Goal: Complete application form: Complete application form

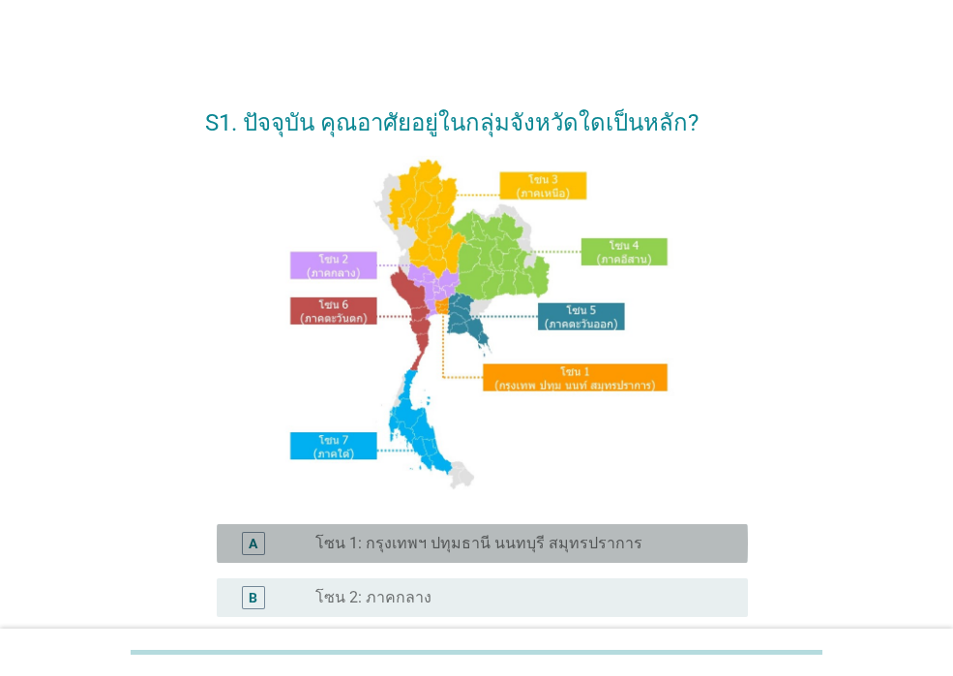
click at [395, 547] on label "โซน 1: กรุงเทพฯ ปทุมธานี นนทบุรี สมุทรปราการ" at bounding box center [478, 543] width 327 height 19
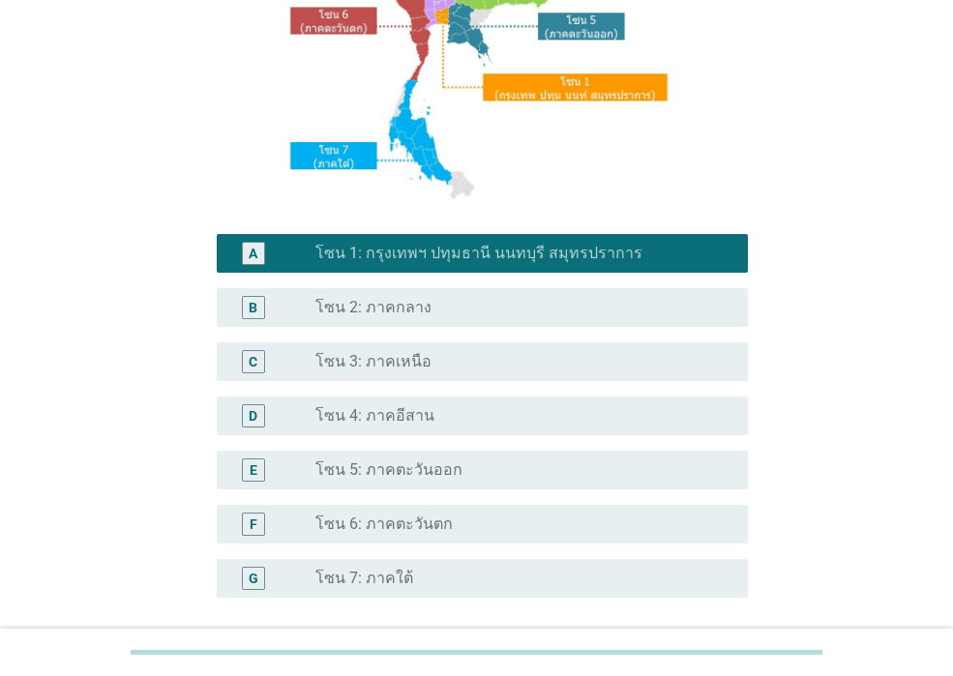
scroll to position [461, 0]
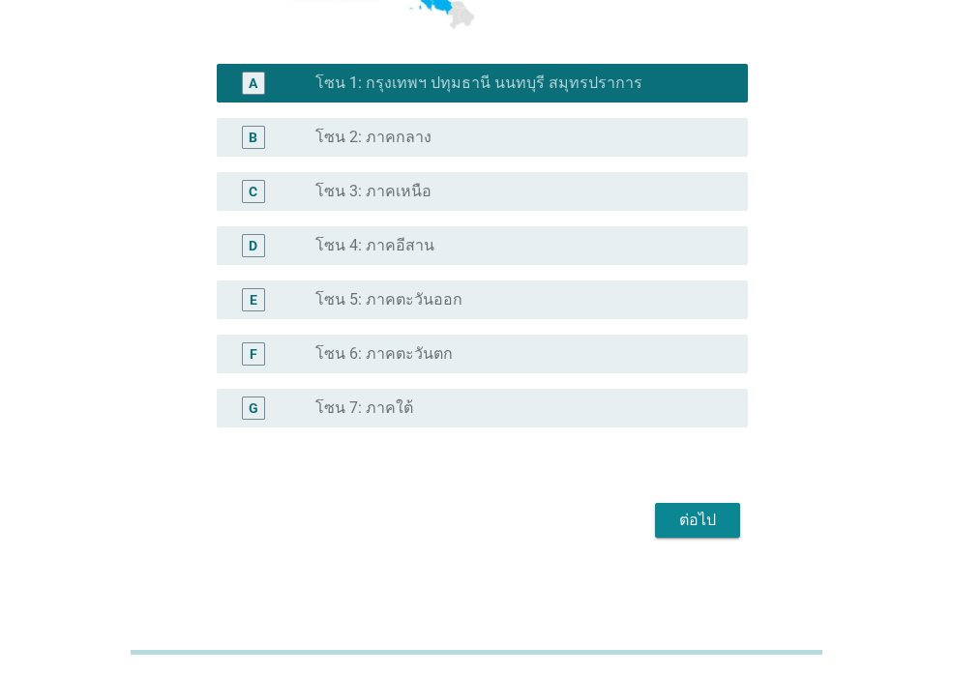
click at [702, 529] on div "ต่อไป" at bounding box center [697, 520] width 54 height 23
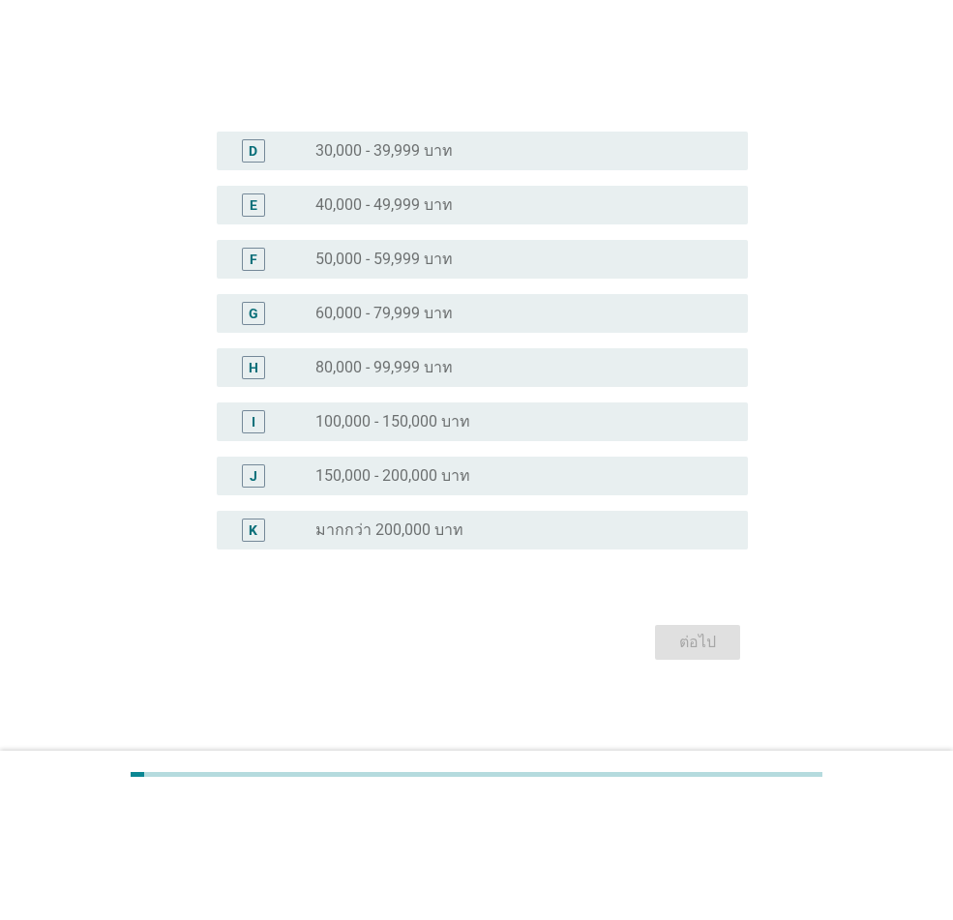
scroll to position [0, 0]
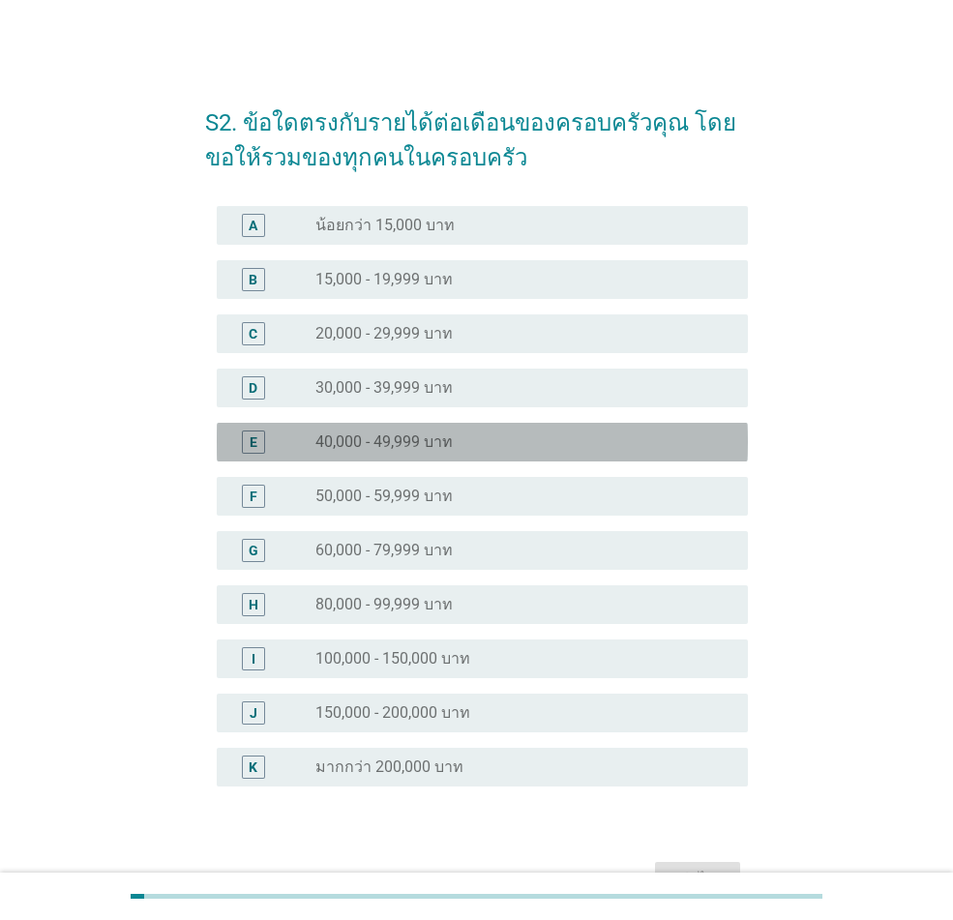
click at [391, 453] on div "radio_button_unchecked 40,000 - 49,999 บาท" at bounding box center [523, 442] width 417 height 23
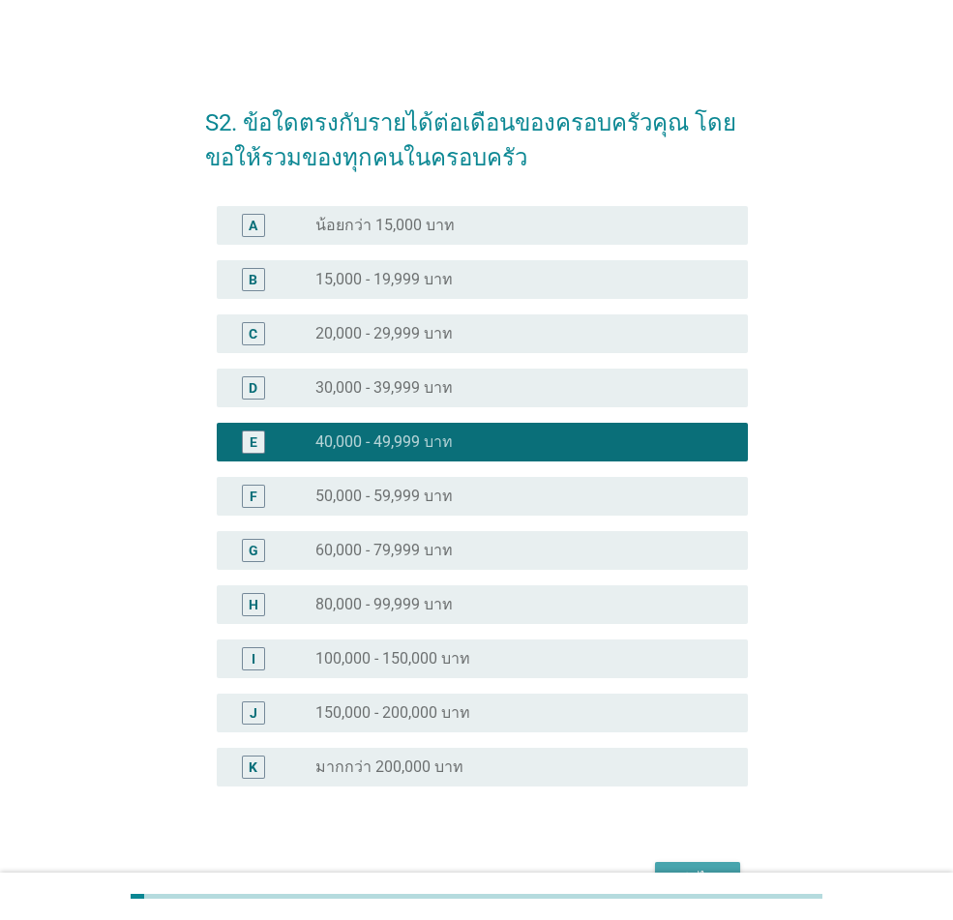
click at [695, 675] on button "ต่อไป" at bounding box center [697, 879] width 85 height 35
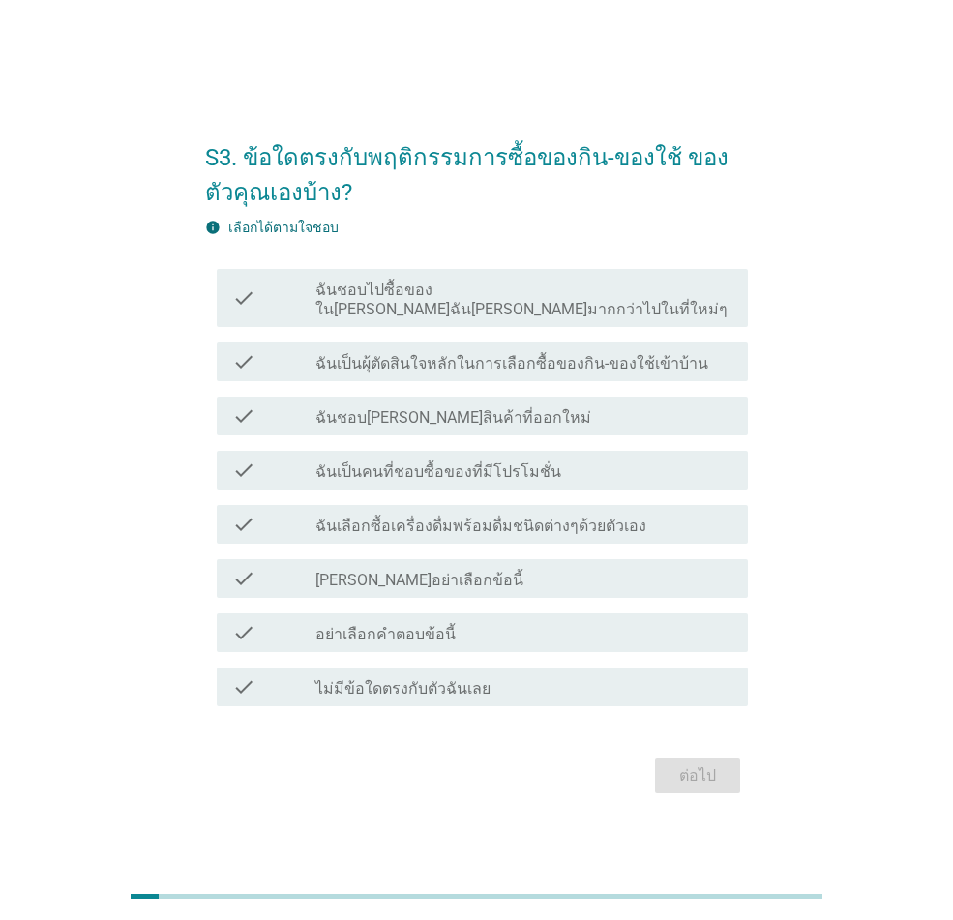
click at [470, 354] on label "ฉันเป็นผุ้ตัดสินใจหลักในการเลือกซื้อของกิน-ของใช้เข้าบ้าน" at bounding box center [511, 363] width 393 height 19
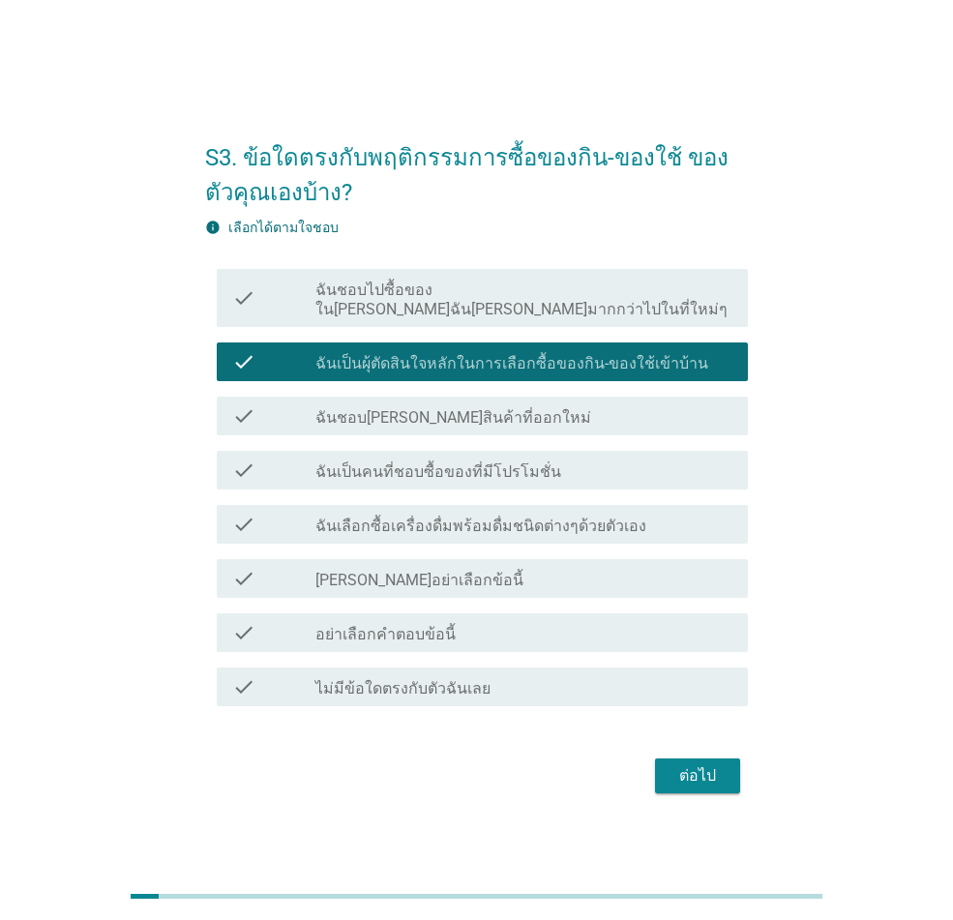
click at [424, 354] on label "ฉันเป็นผุ้ตัดสินใจหลักในการเลือกซื้อของกิน-ของใช้เข้าบ้าน" at bounding box center [511, 363] width 393 height 19
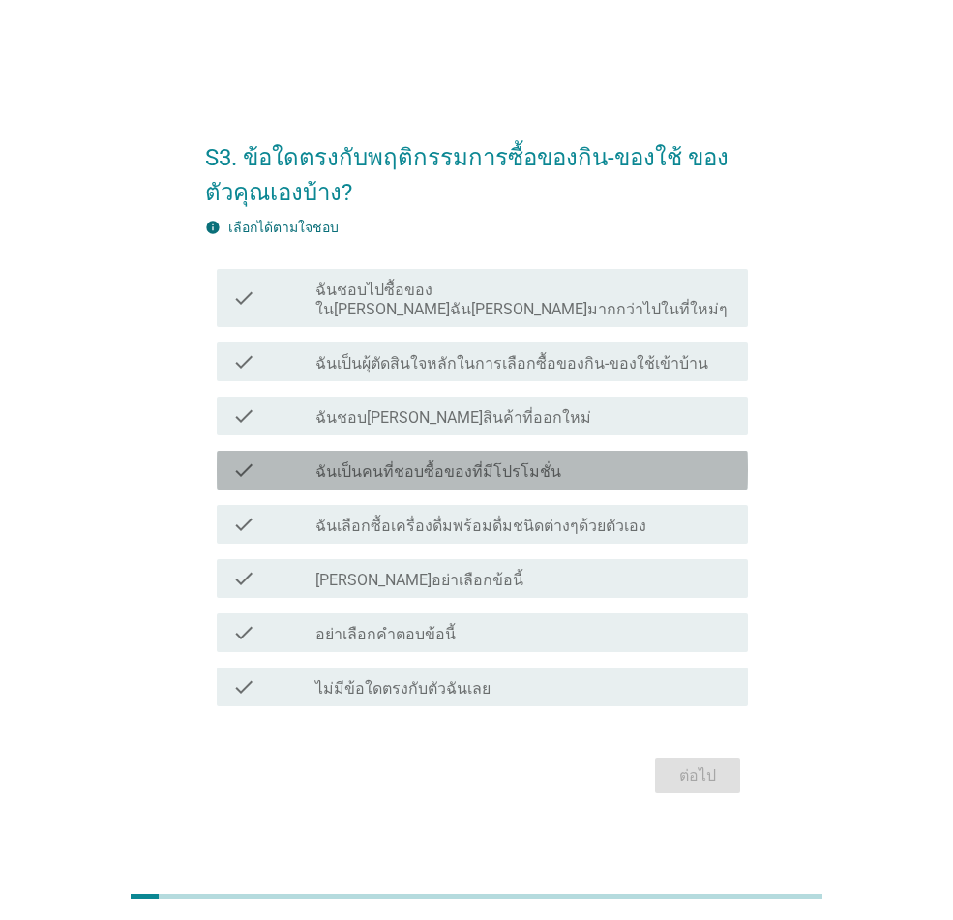
click at [427, 462] on label "ฉันเป็นคนที่ชอบซื้อของที่มีโปรโมชั่น" at bounding box center [438, 471] width 246 height 19
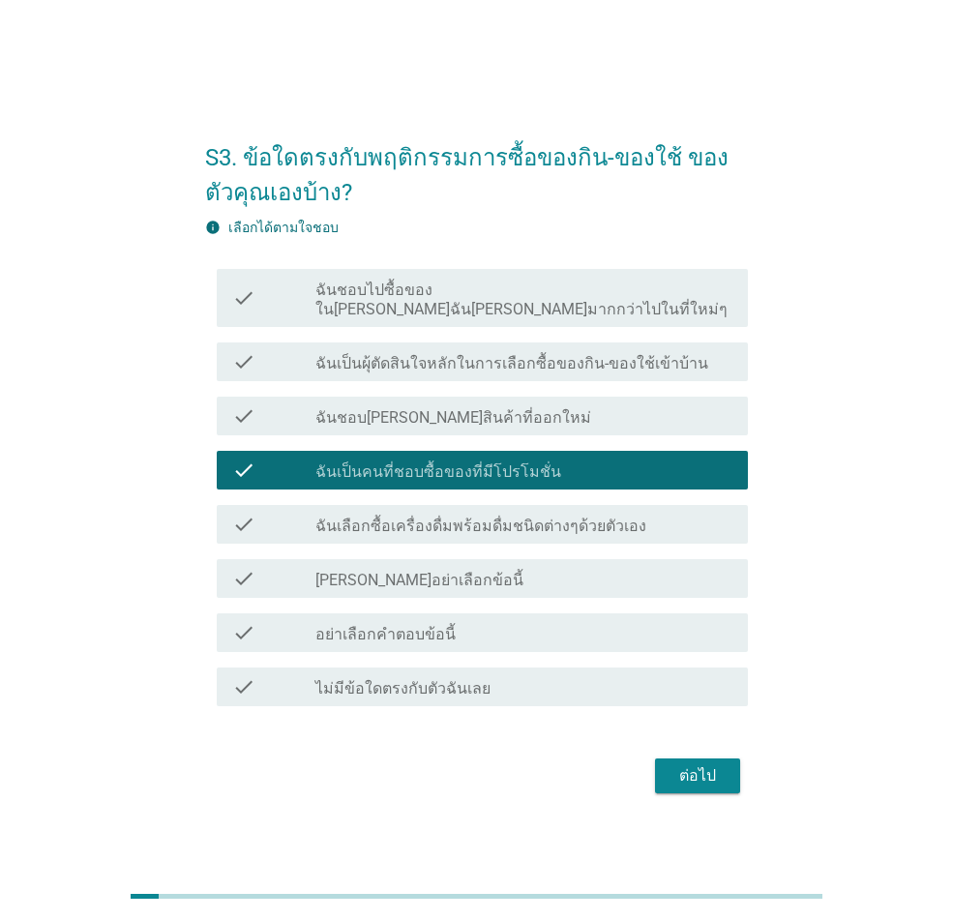
click at [476, 356] on label "ฉันเป็นผุ้ตัดสินใจหลักในการเลือกซื้อของกิน-ของใช้เข้าบ้าน" at bounding box center [511, 363] width 393 height 19
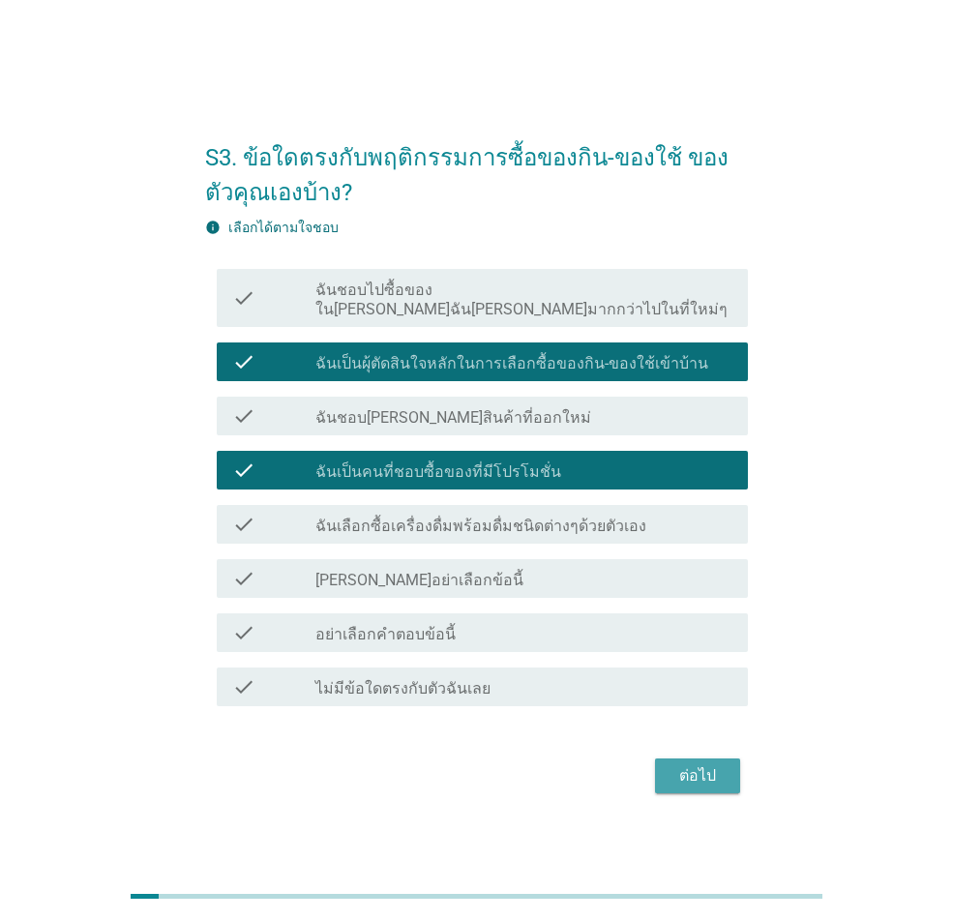
click at [670, 675] on button "ต่อไป" at bounding box center [697, 775] width 85 height 35
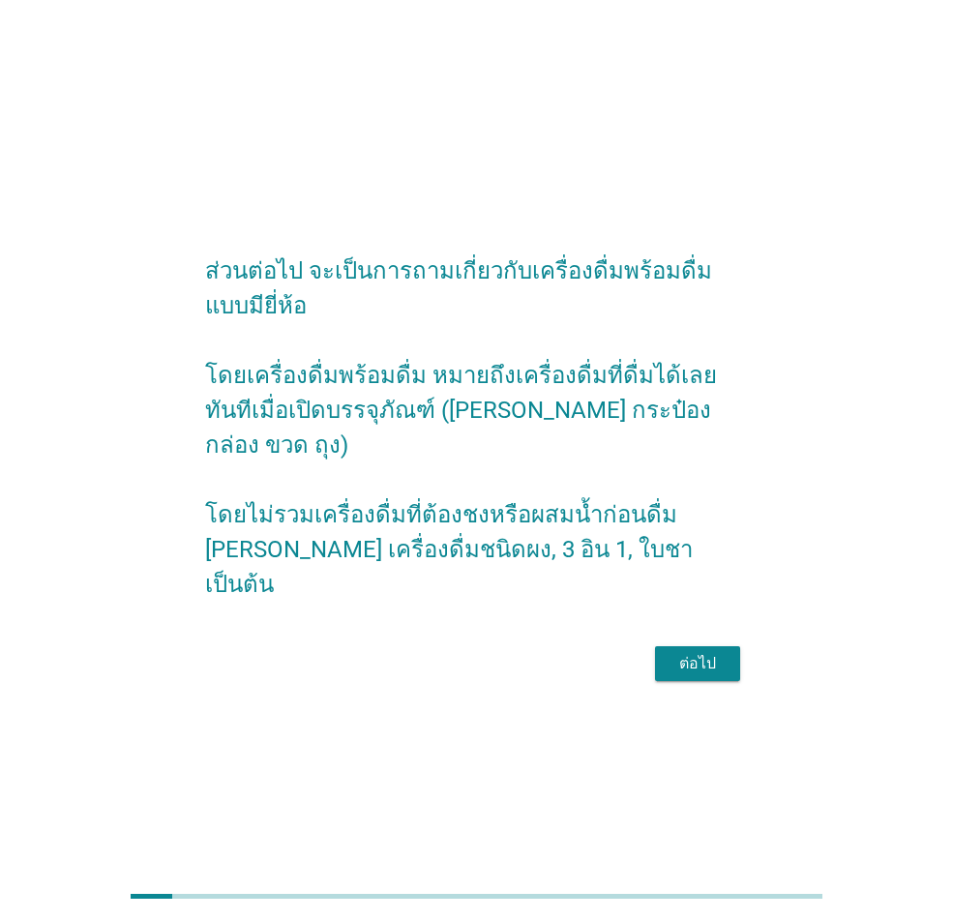
click at [723, 654] on div "ต่อไป" at bounding box center [697, 663] width 54 height 23
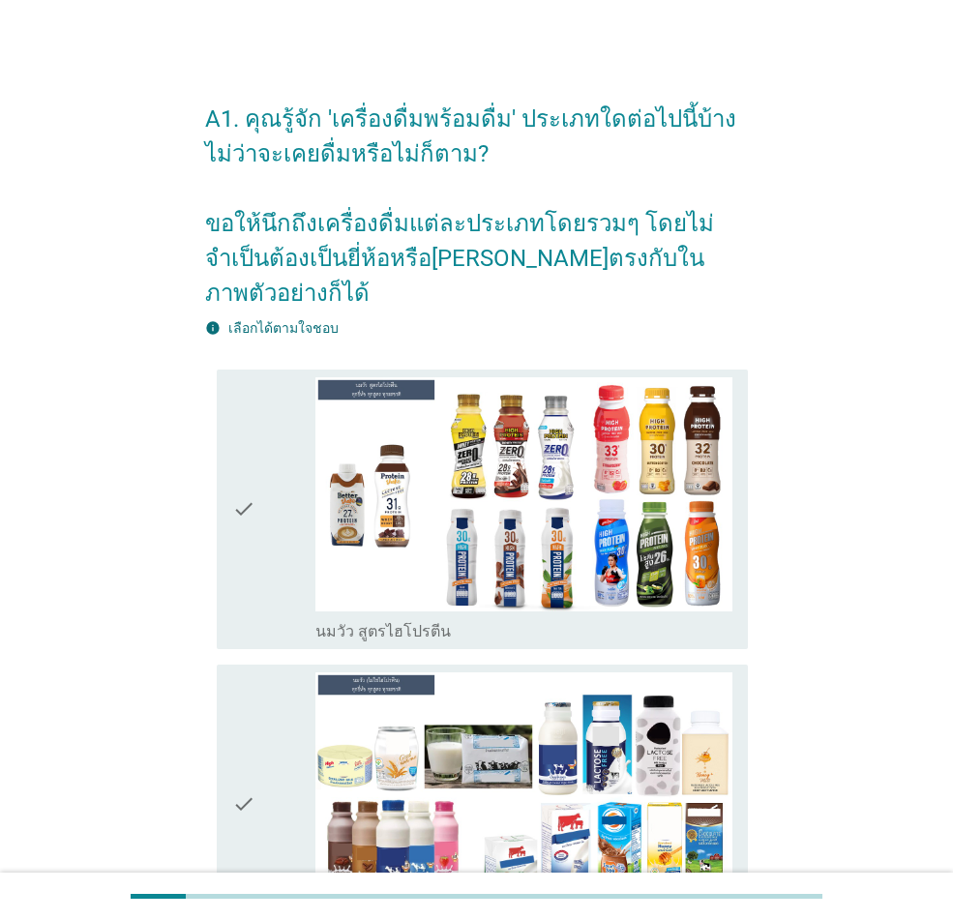
scroll to position [484, 0]
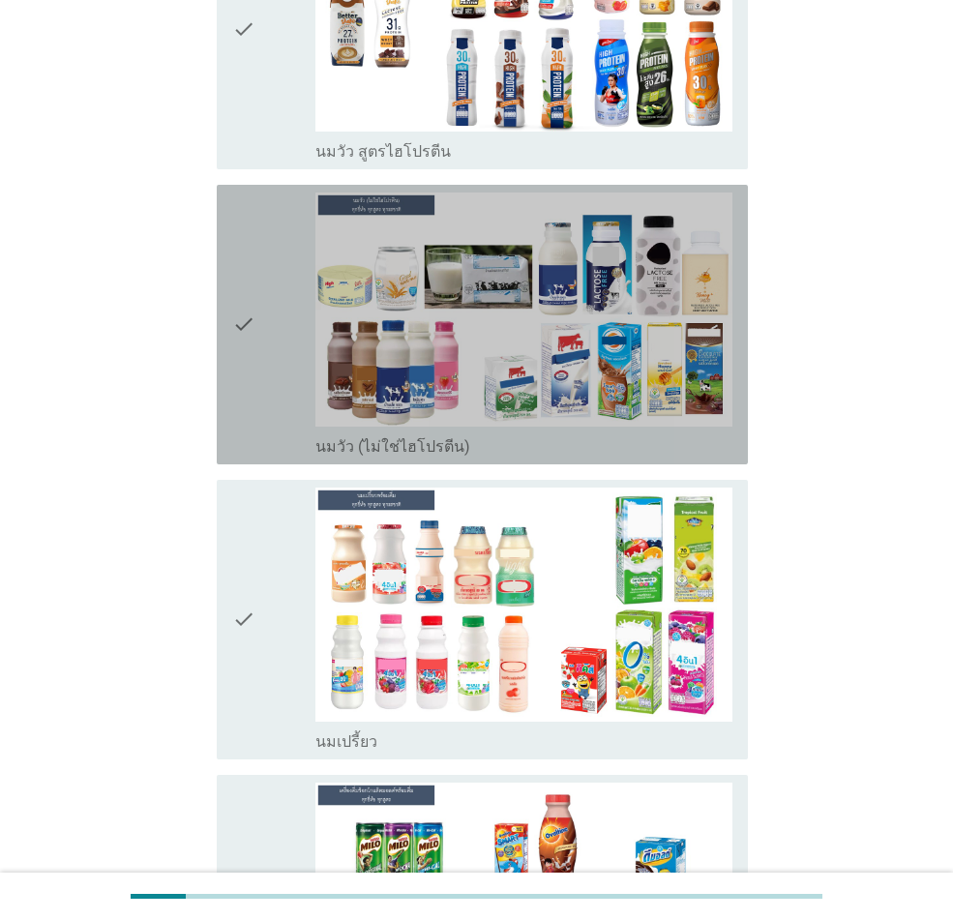
click at [273, 351] on div "check" at bounding box center [273, 325] width 83 height 264
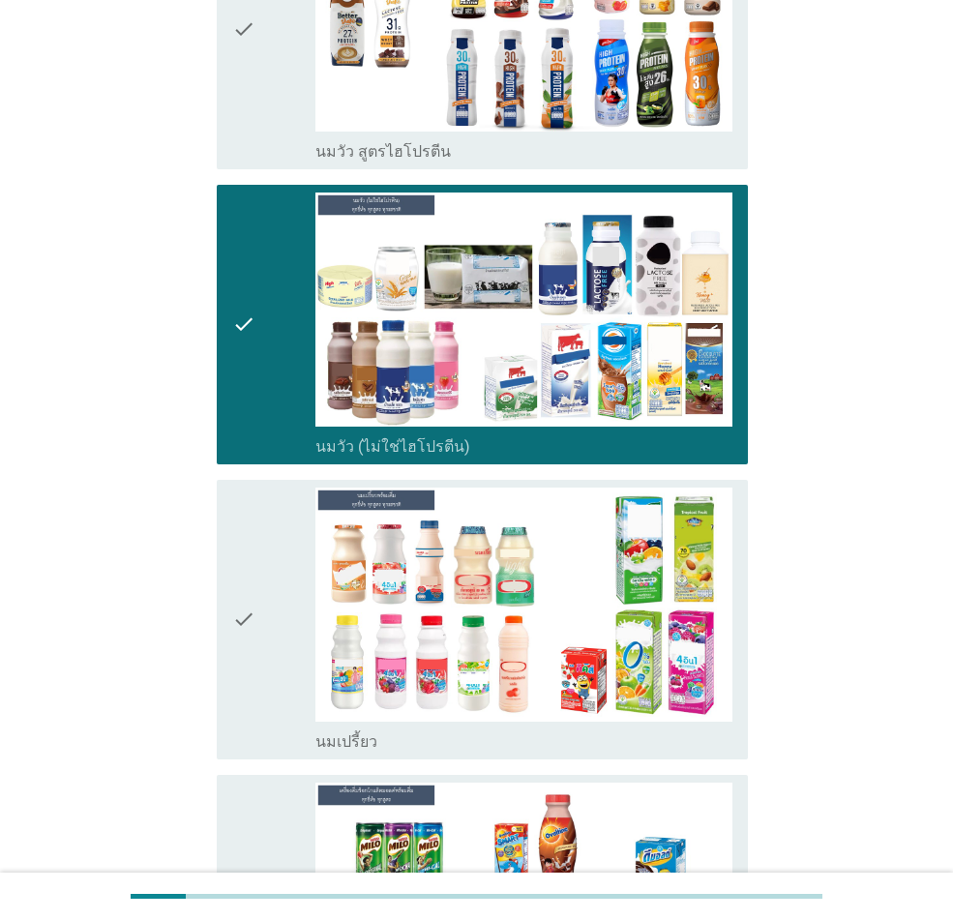
click at [263, 599] on div "check" at bounding box center [273, 620] width 83 height 264
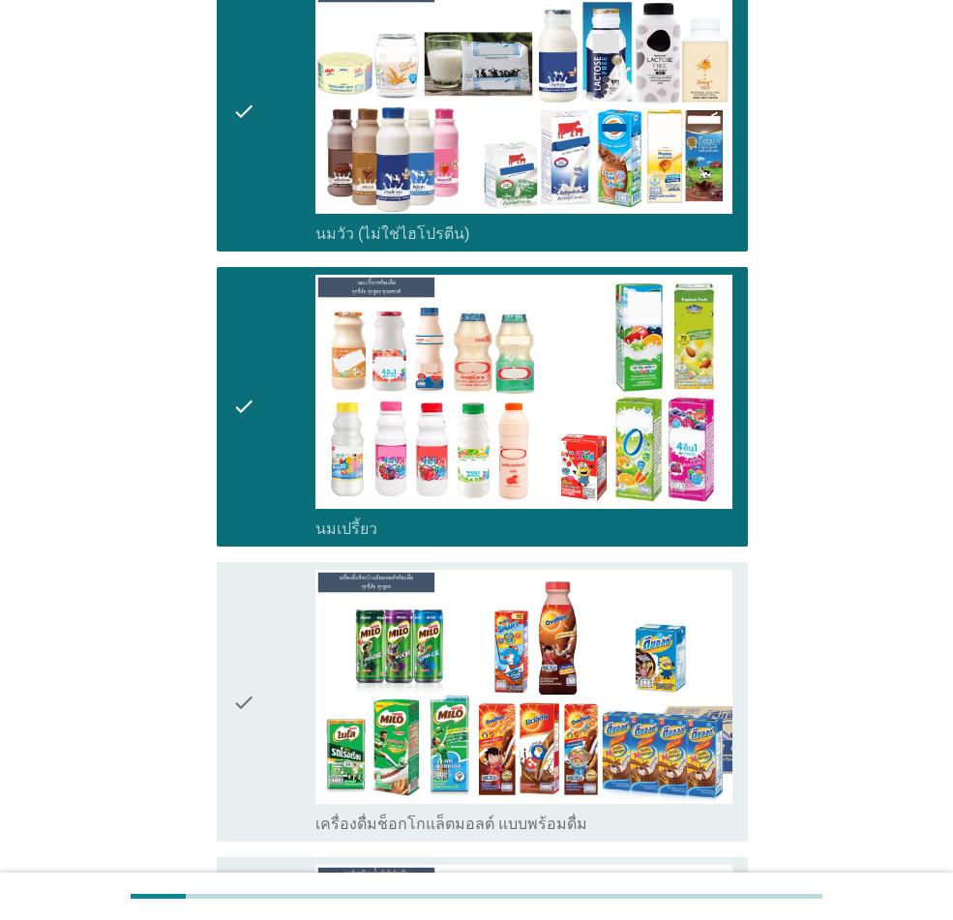
scroll to position [967, 0]
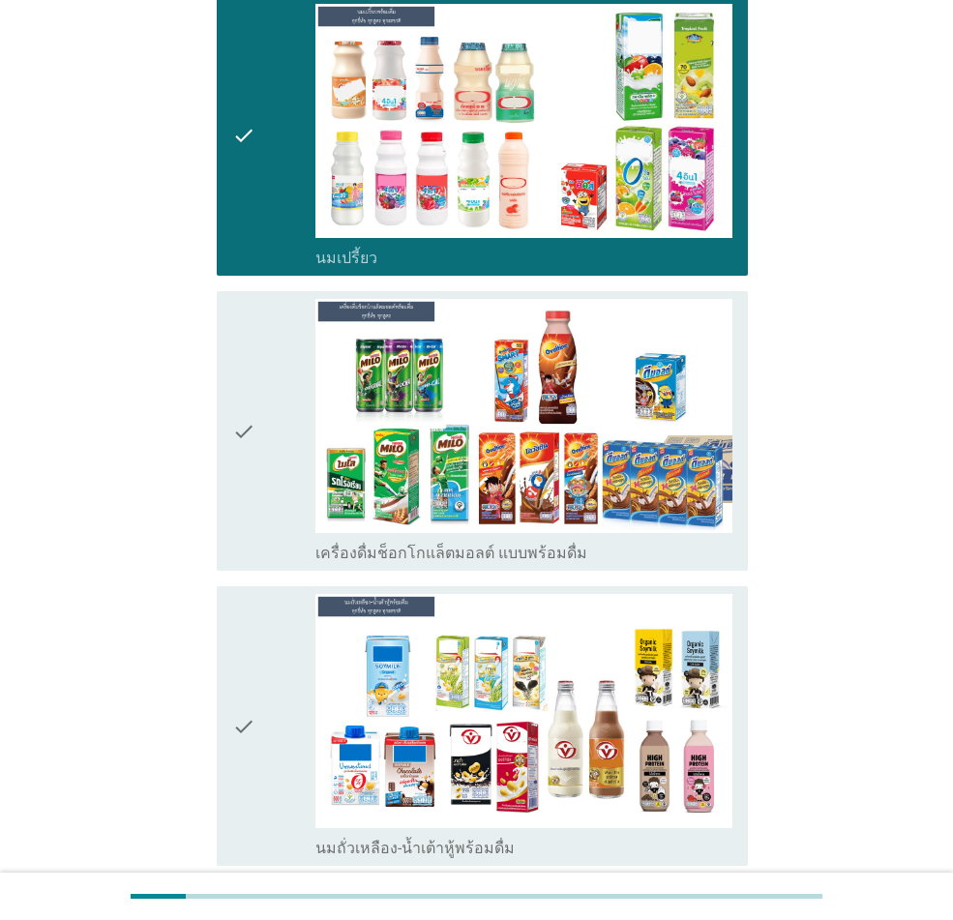
click at [291, 668] on div "check" at bounding box center [273, 726] width 83 height 264
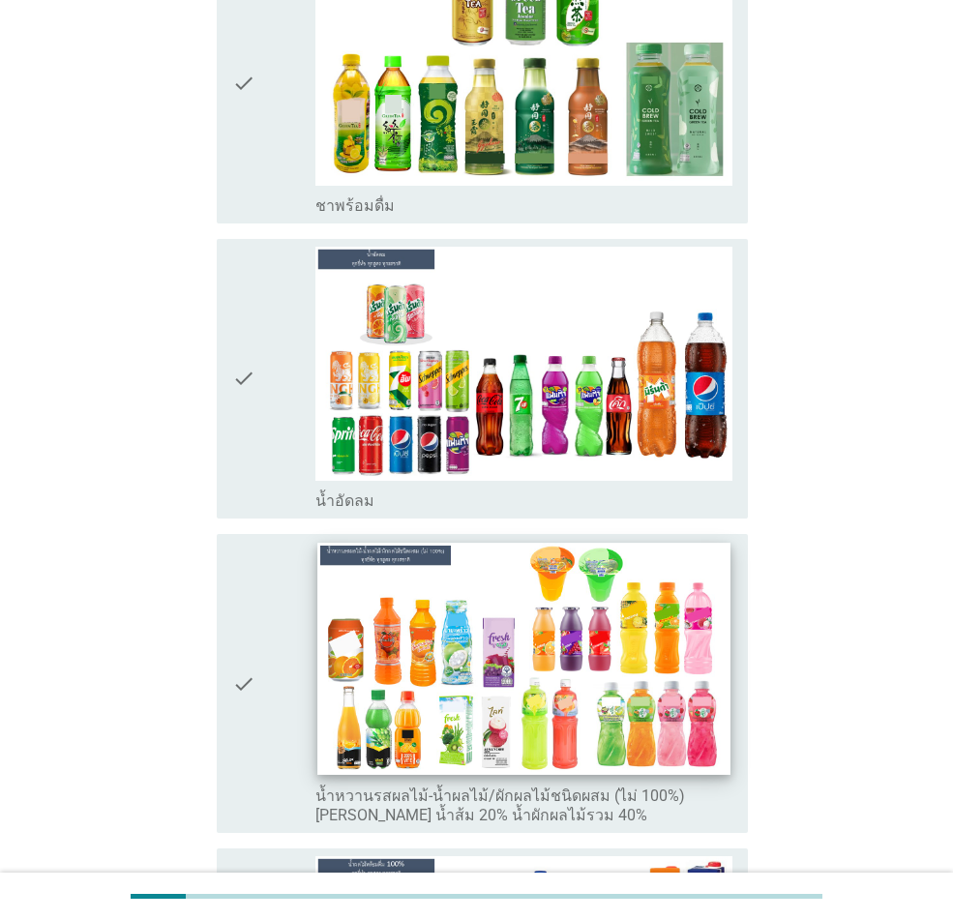
scroll to position [3096, 0]
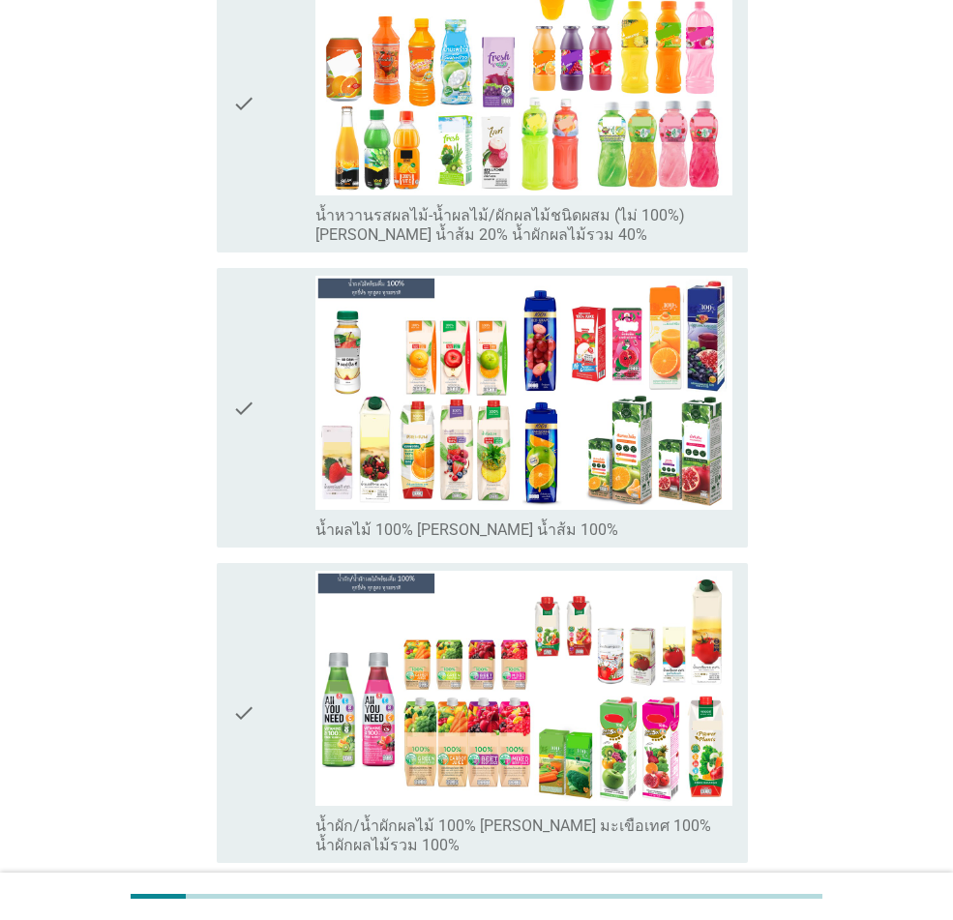
click at [272, 133] on div "check" at bounding box center [273, 102] width 83 height 283
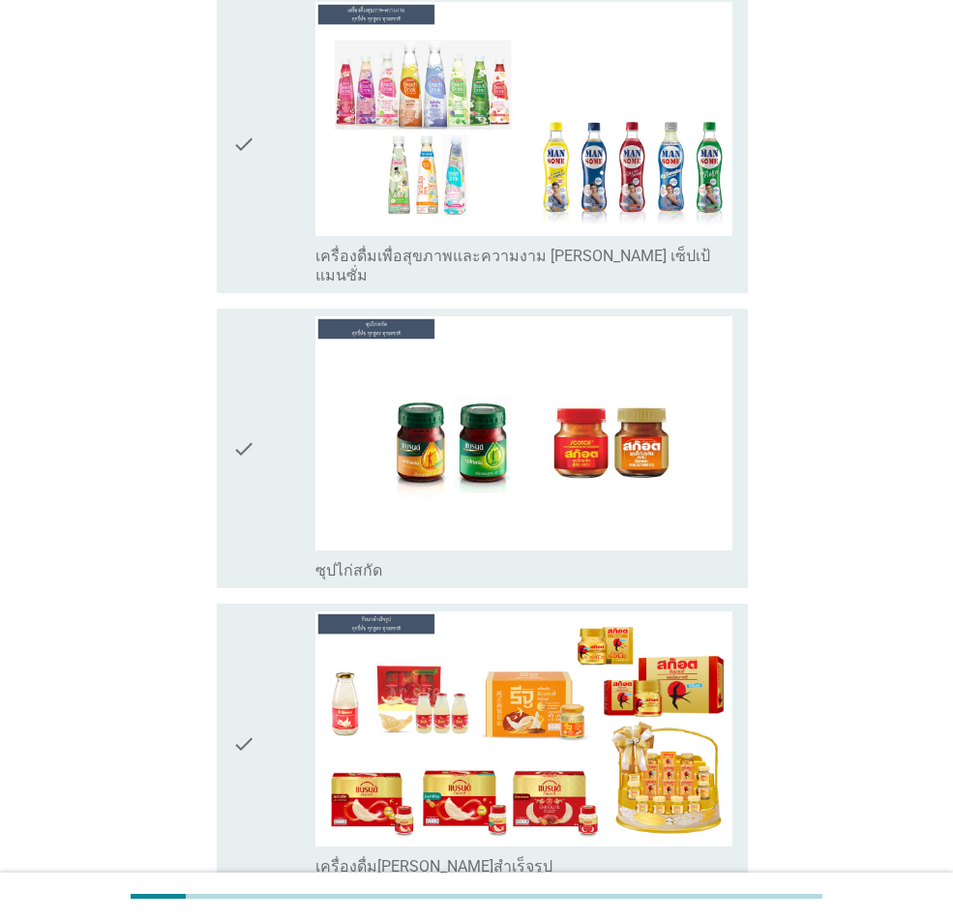
scroll to position [6753, 0]
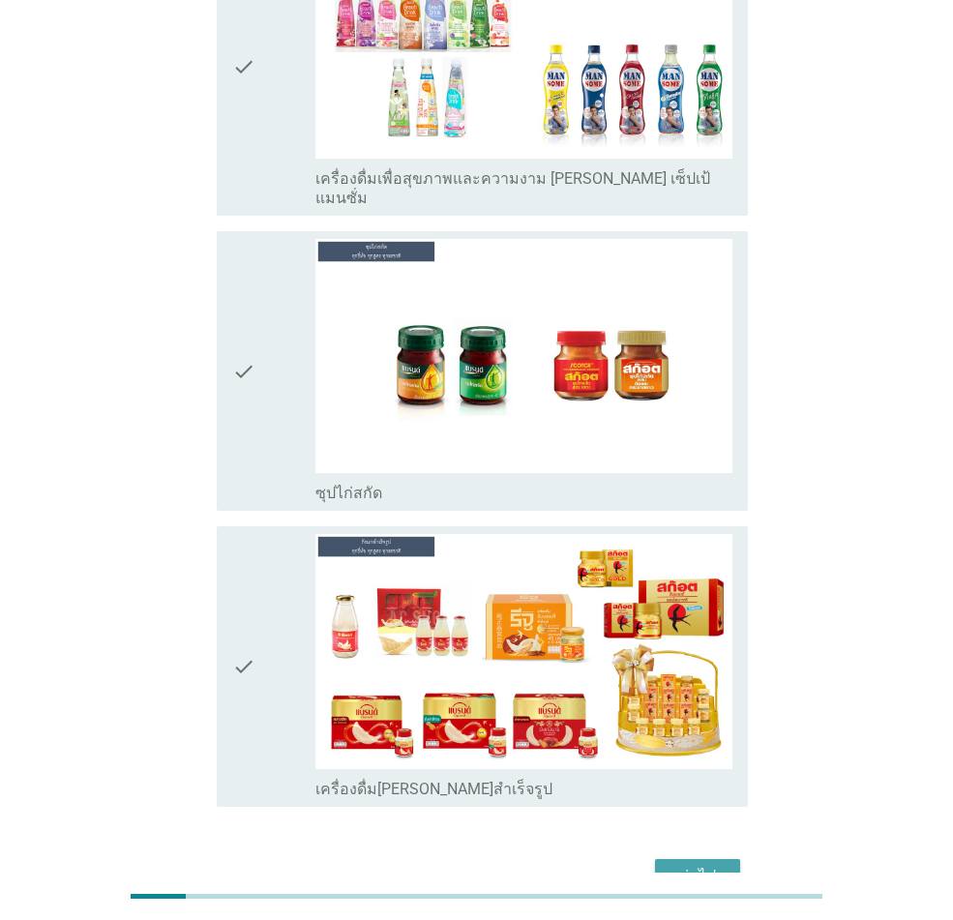
click at [697, 675] on div "ต่อไป" at bounding box center [697, 876] width 54 height 23
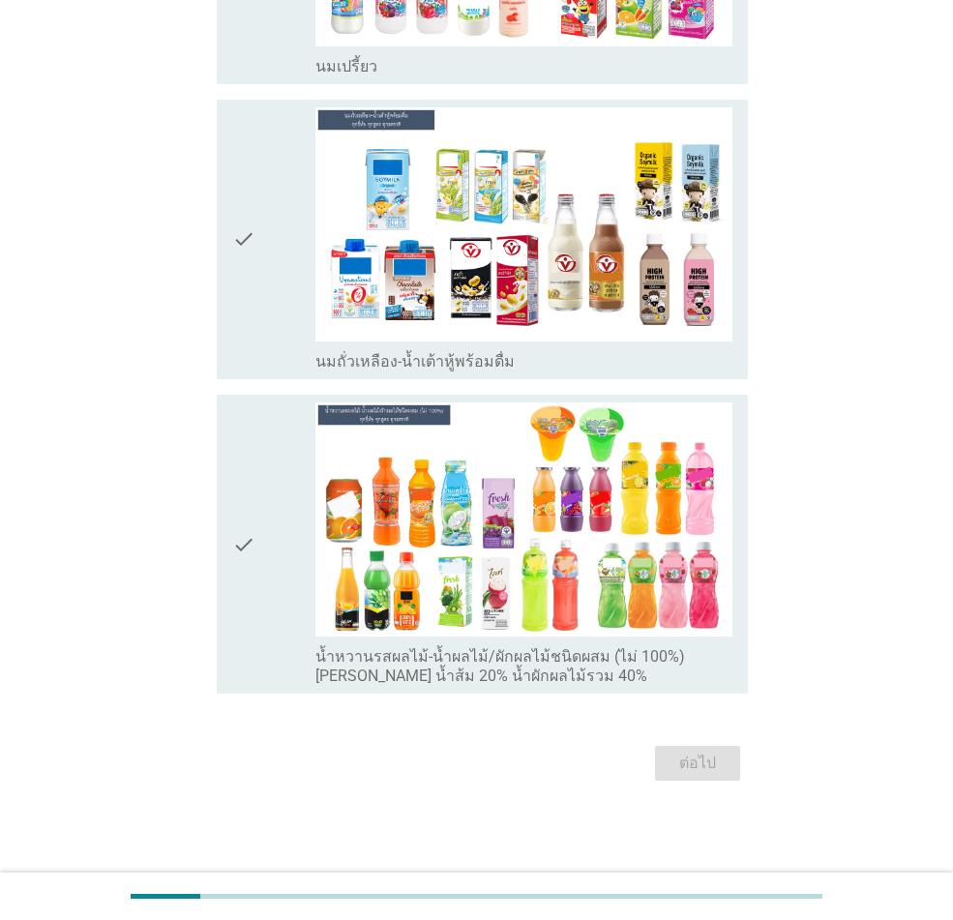
scroll to position [0, 0]
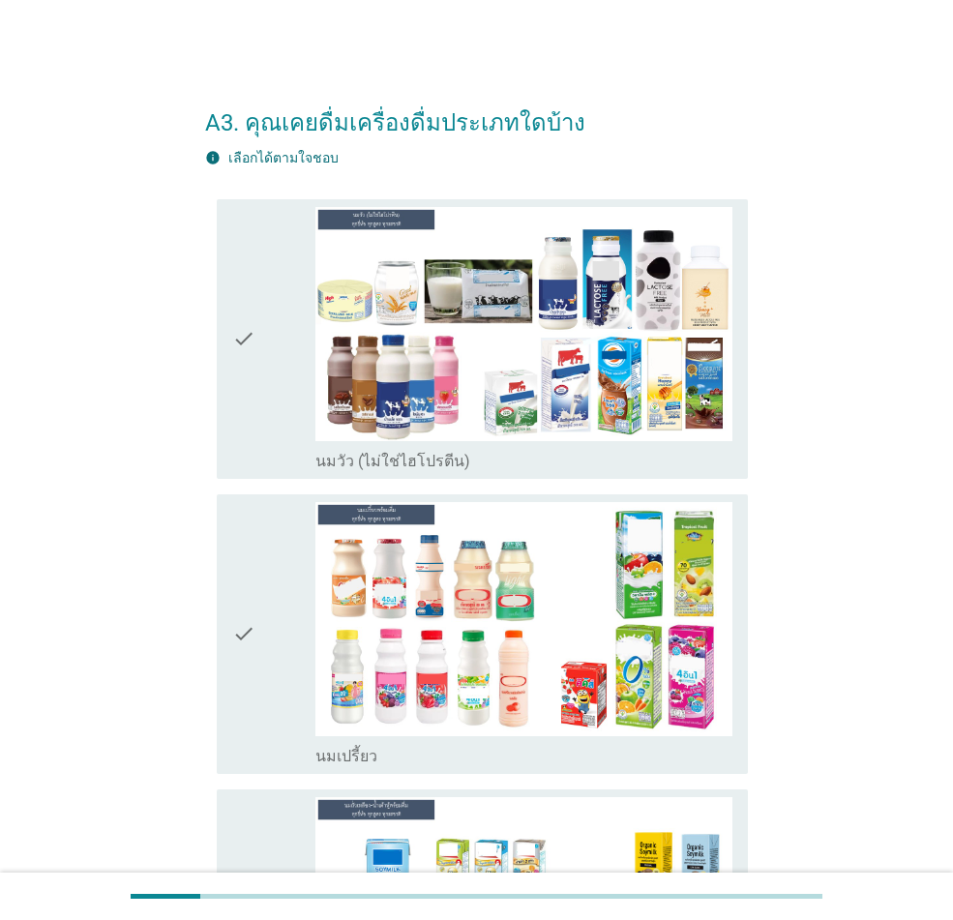
click at [285, 393] on div "check" at bounding box center [273, 339] width 83 height 264
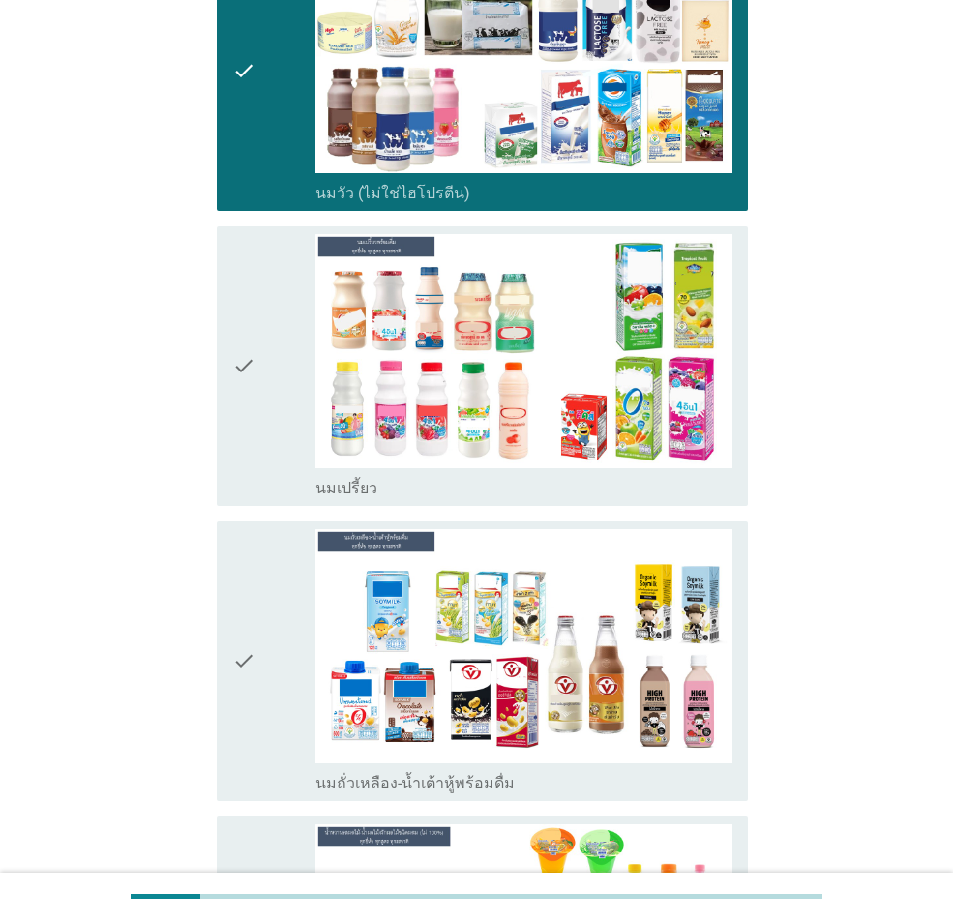
scroll to position [290, 0]
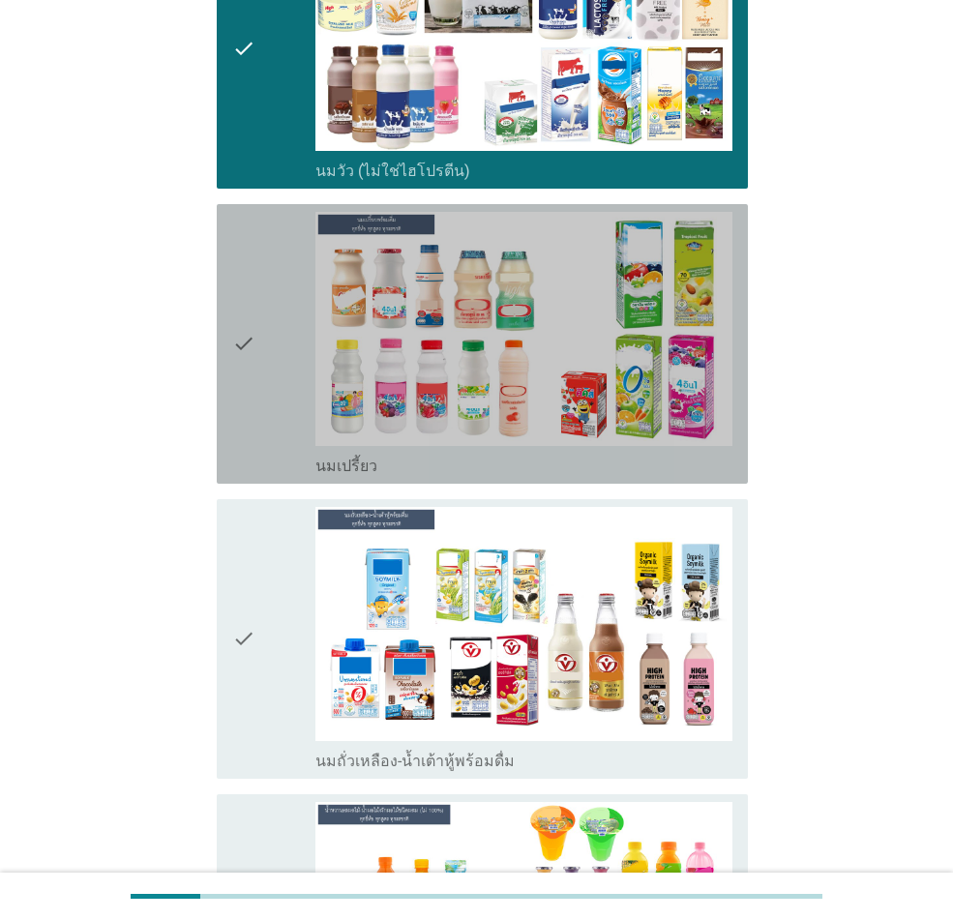
click at [260, 392] on div "check" at bounding box center [273, 344] width 83 height 264
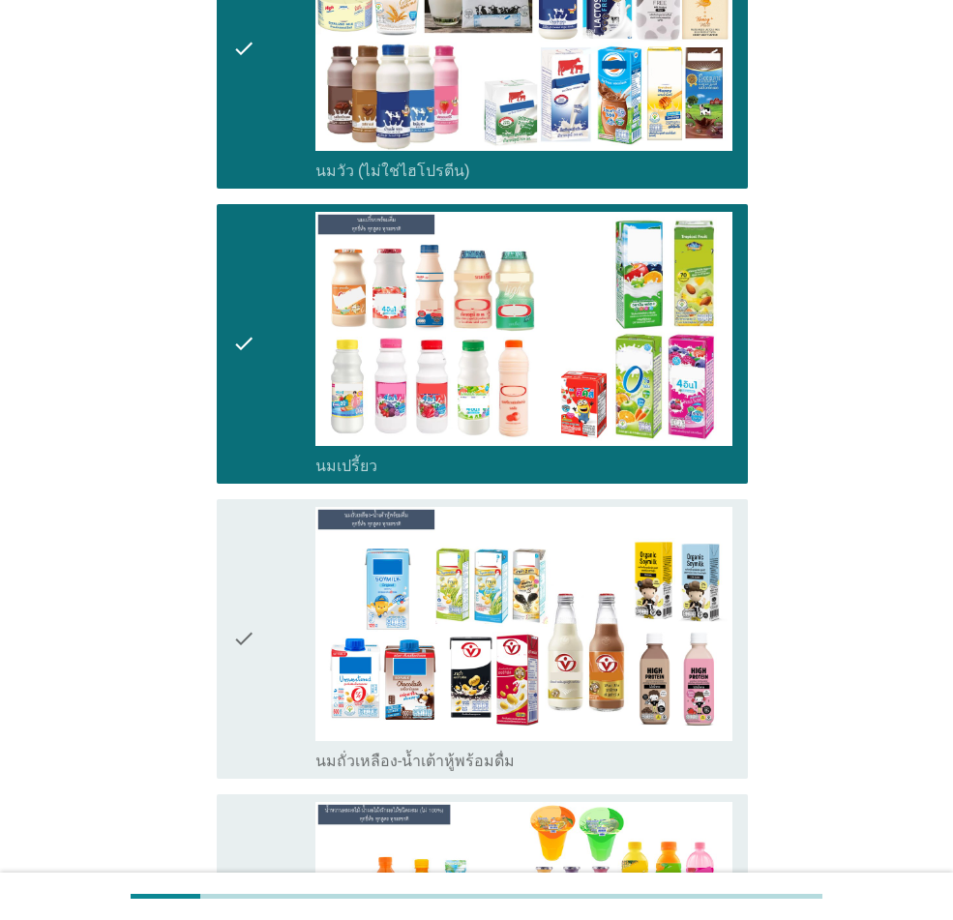
click at [291, 610] on div "check" at bounding box center [273, 639] width 83 height 264
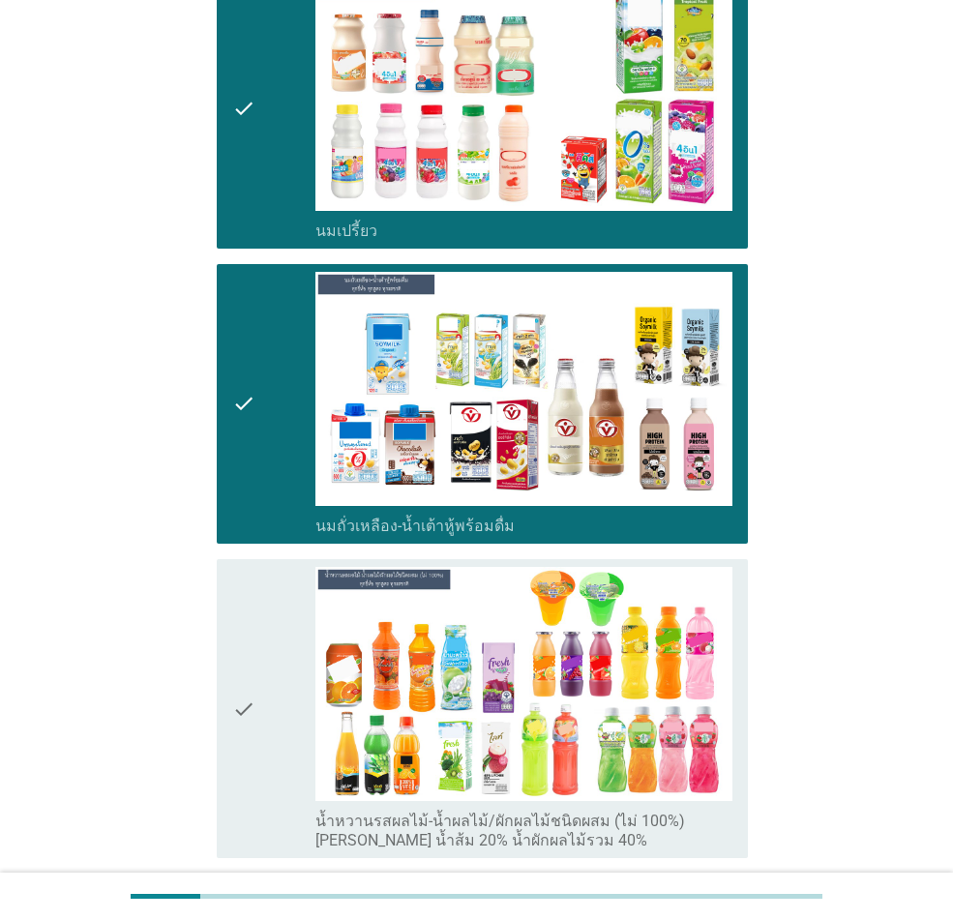
scroll to position [690, 0]
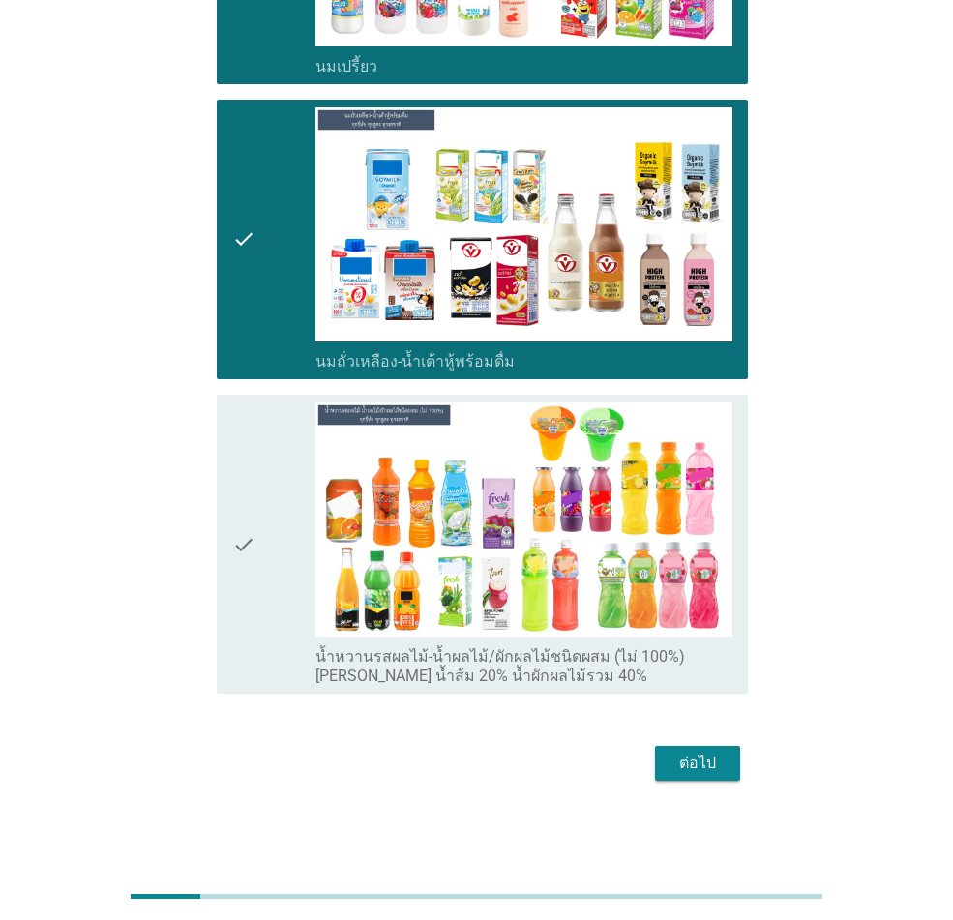
click at [279, 589] on div "check" at bounding box center [273, 543] width 83 height 283
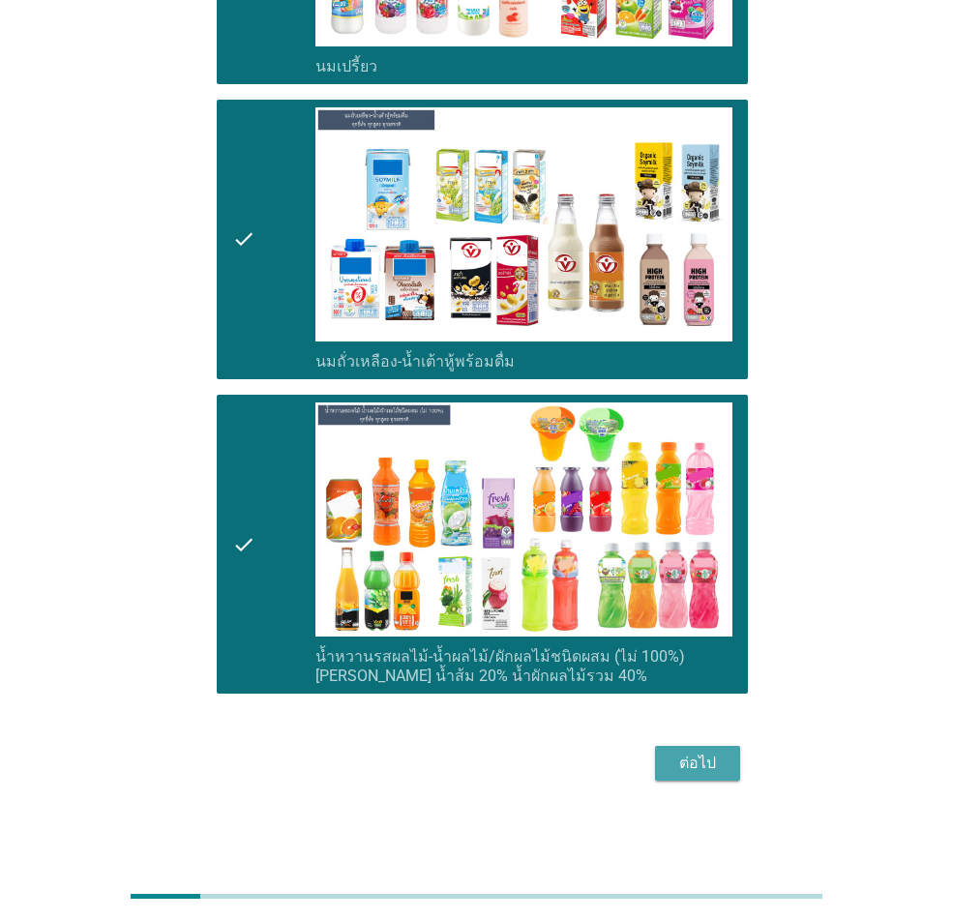
click at [690, 675] on div "ต่อไป" at bounding box center [697, 763] width 54 height 23
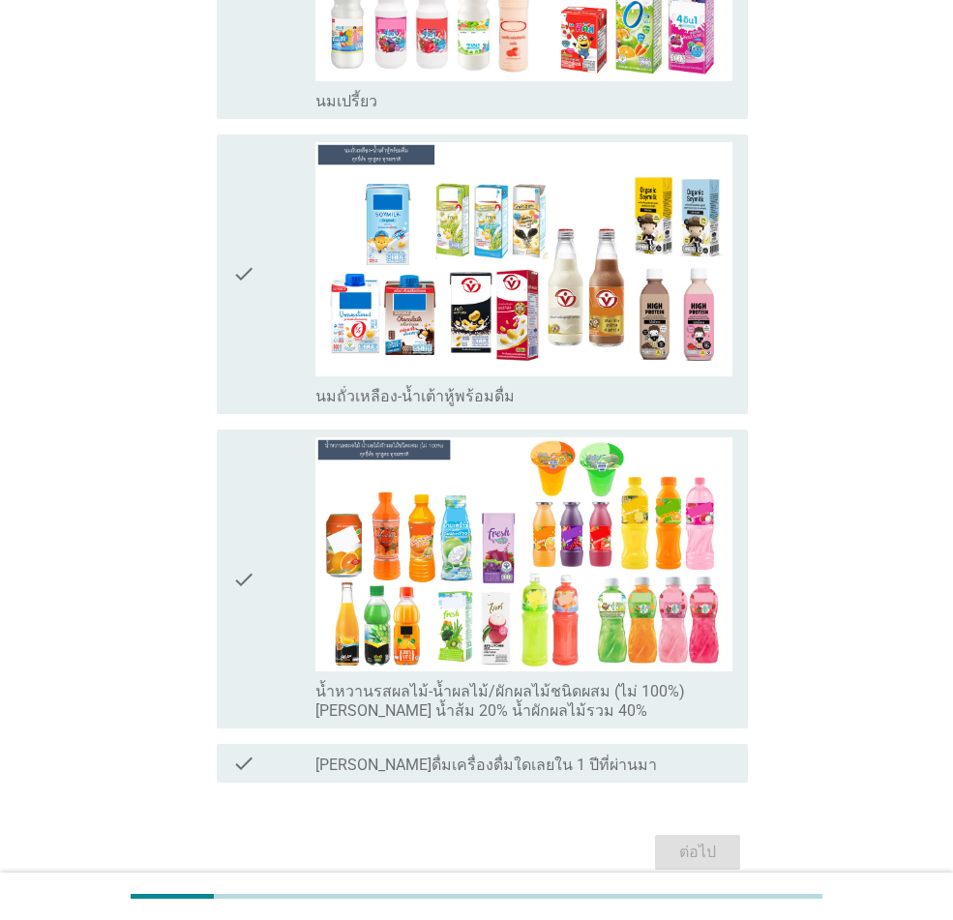
scroll to position [0, 0]
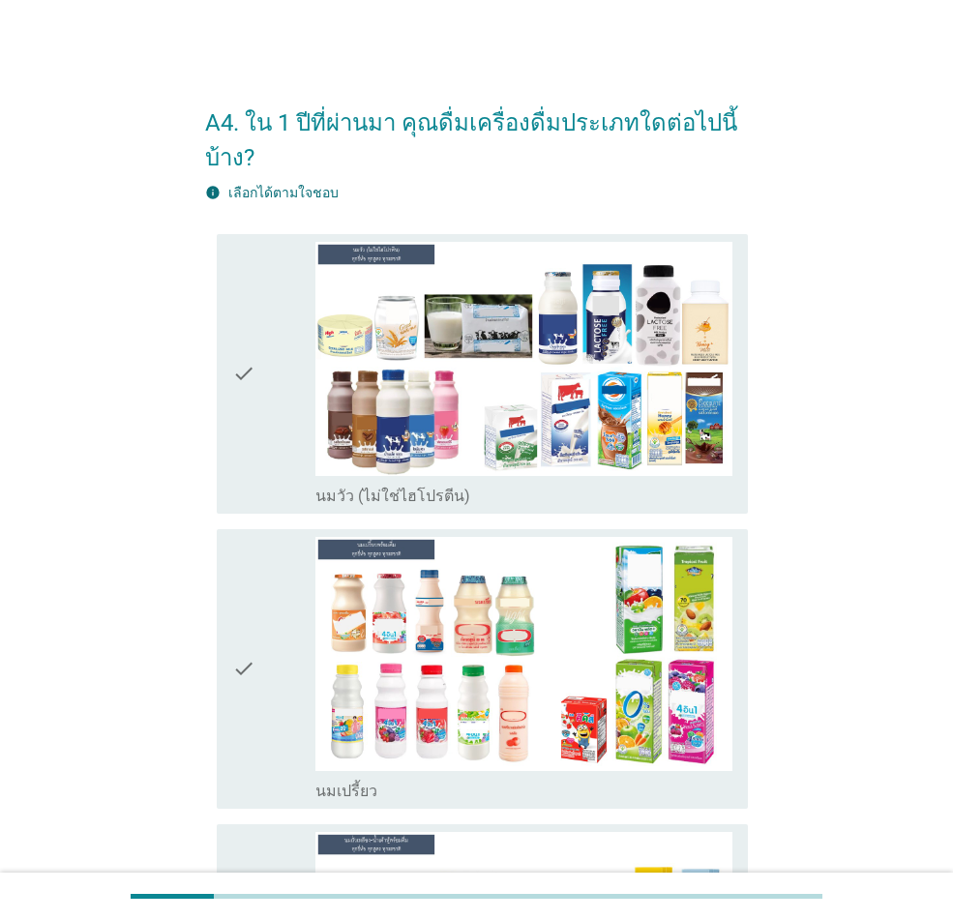
click at [237, 433] on icon "check" at bounding box center [243, 374] width 23 height 264
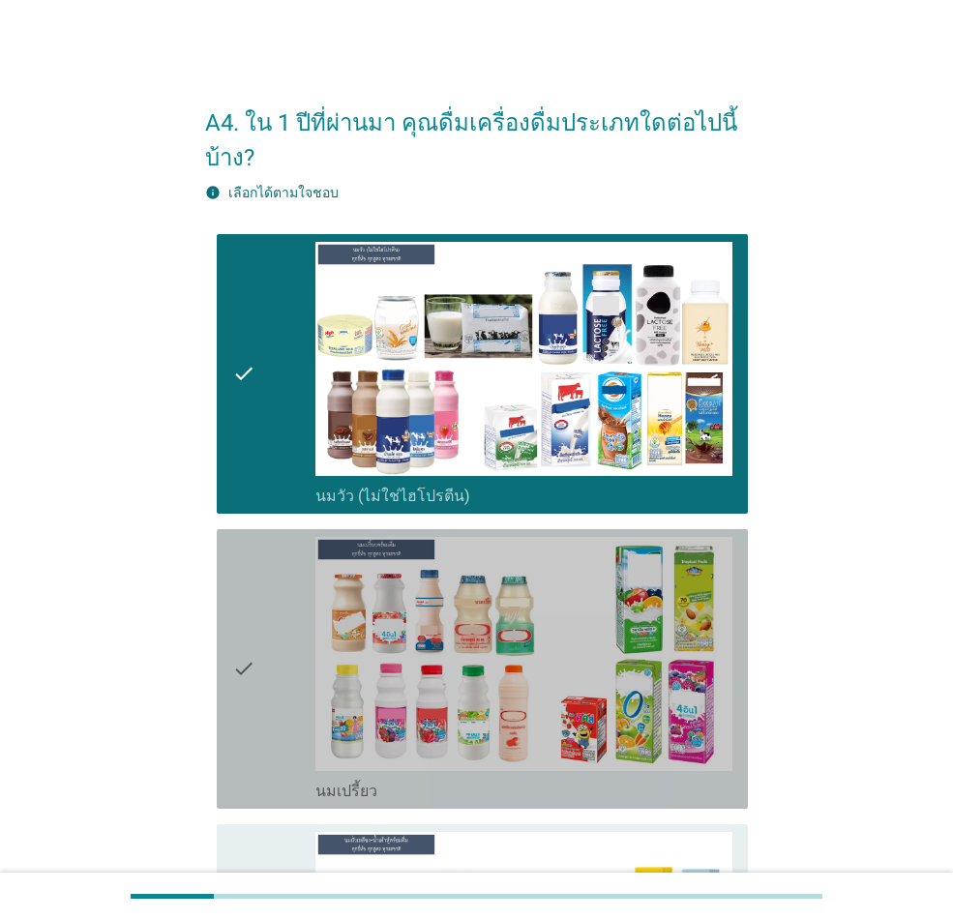
click at [236, 561] on icon "check" at bounding box center [243, 669] width 23 height 264
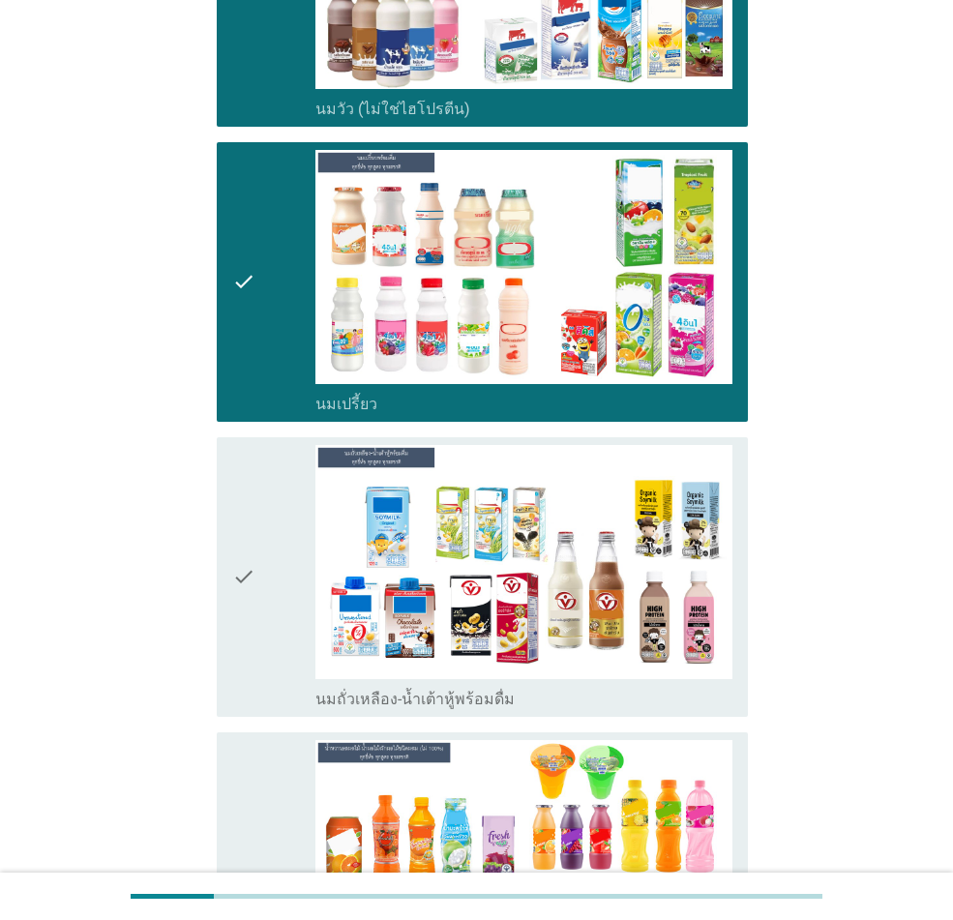
click at [272, 543] on div "check" at bounding box center [273, 577] width 83 height 264
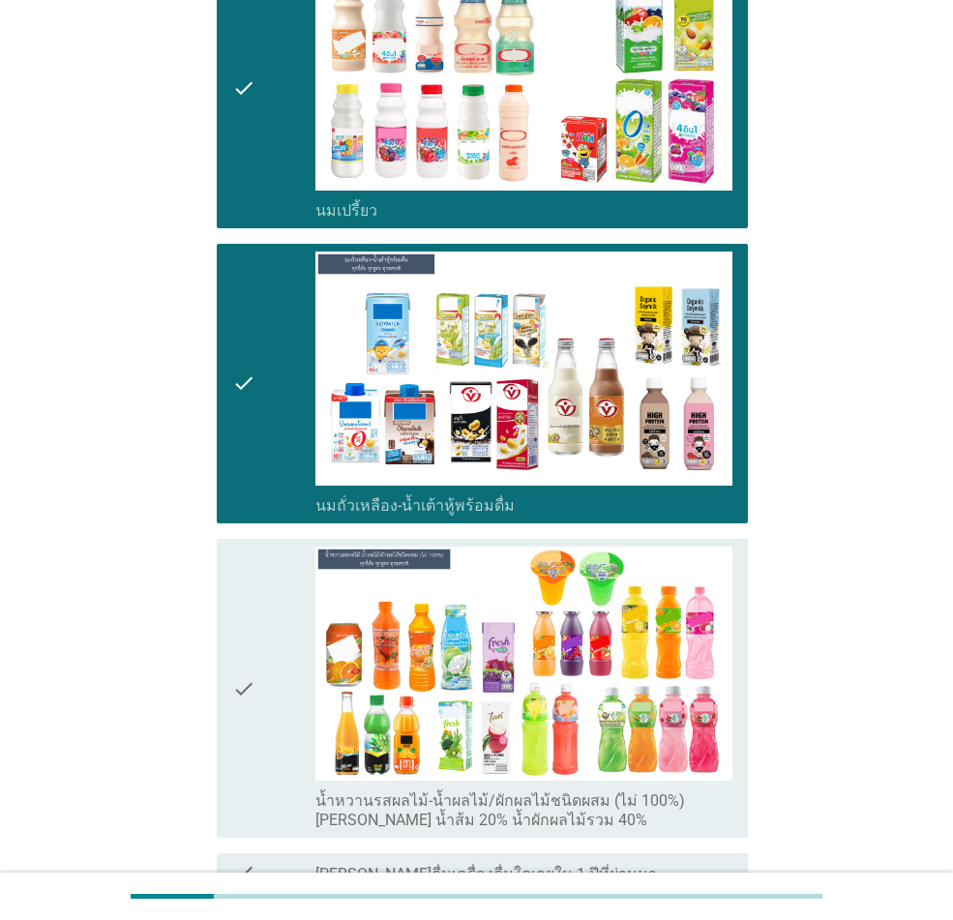
click at [269, 666] on div "check" at bounding box center [273, 688] width 83 height 283
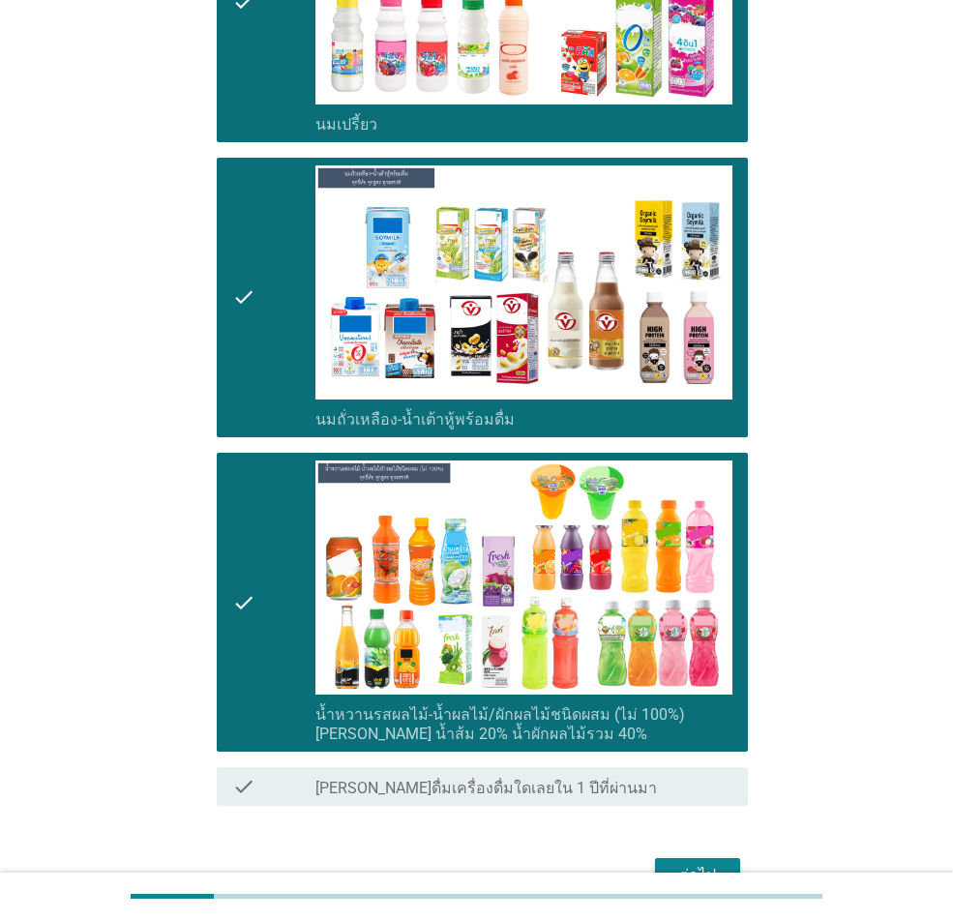
scroll to position [779, 0]
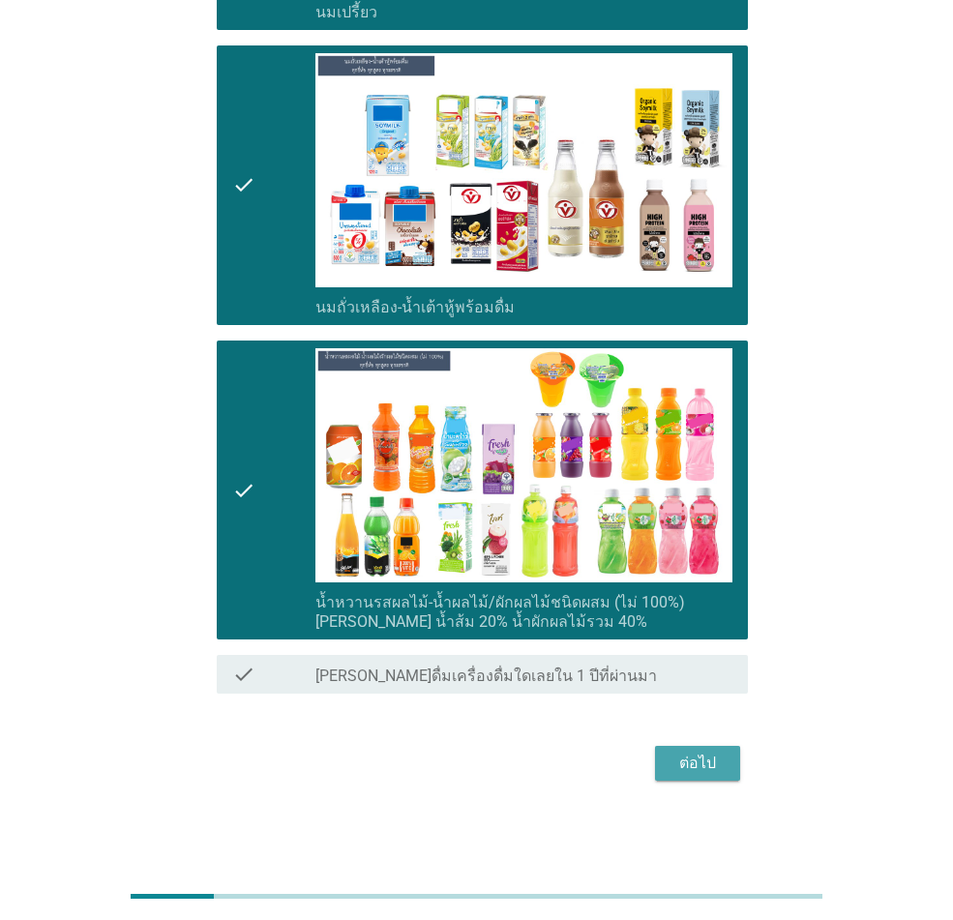
click at [700, 675] on div "ต่อไป" at bounding box center [697, 763] width 54 height 23
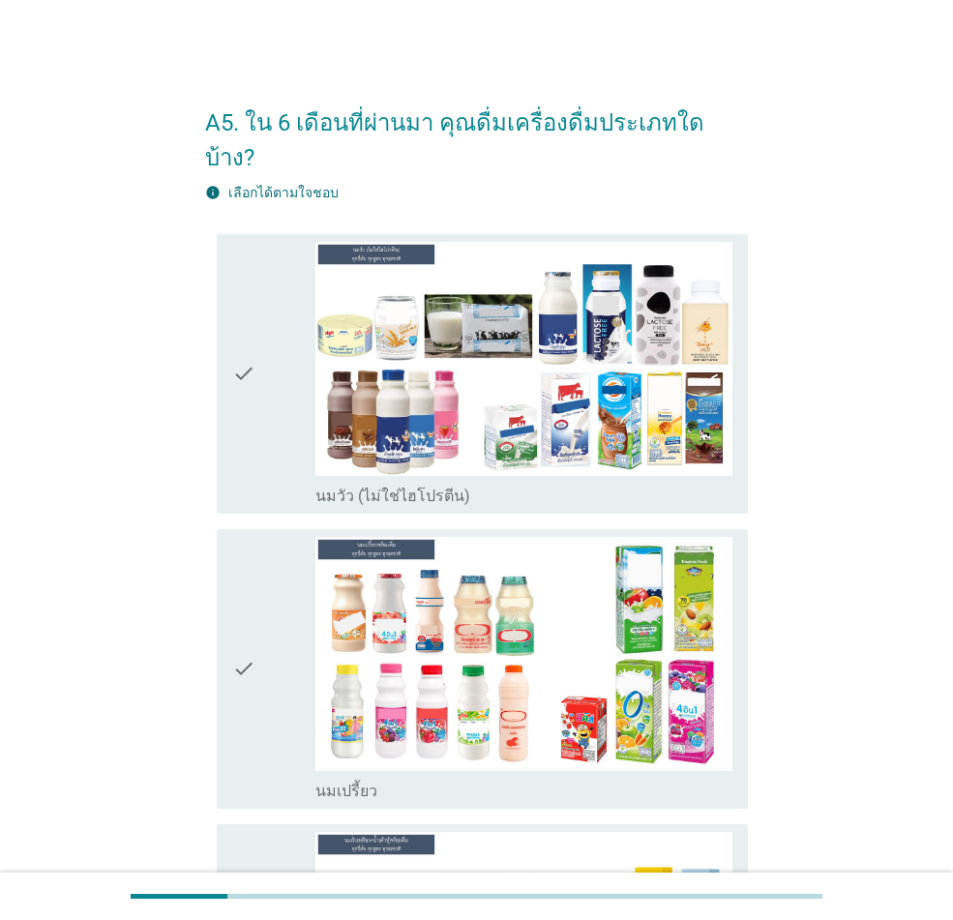
click at [272, 404] on div "check" at bounding box center [273, 374] width 83 height 264
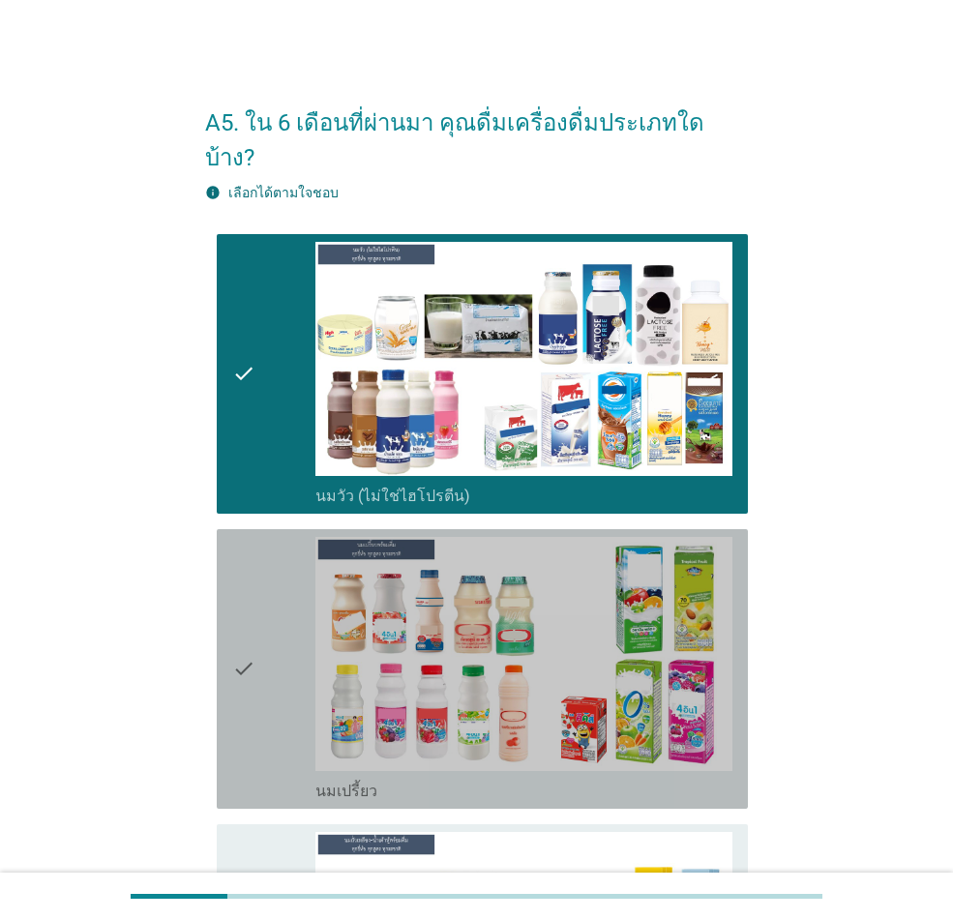
click at [291, 609] on div "check" at bounding box center [273, 669] width 83 height 264
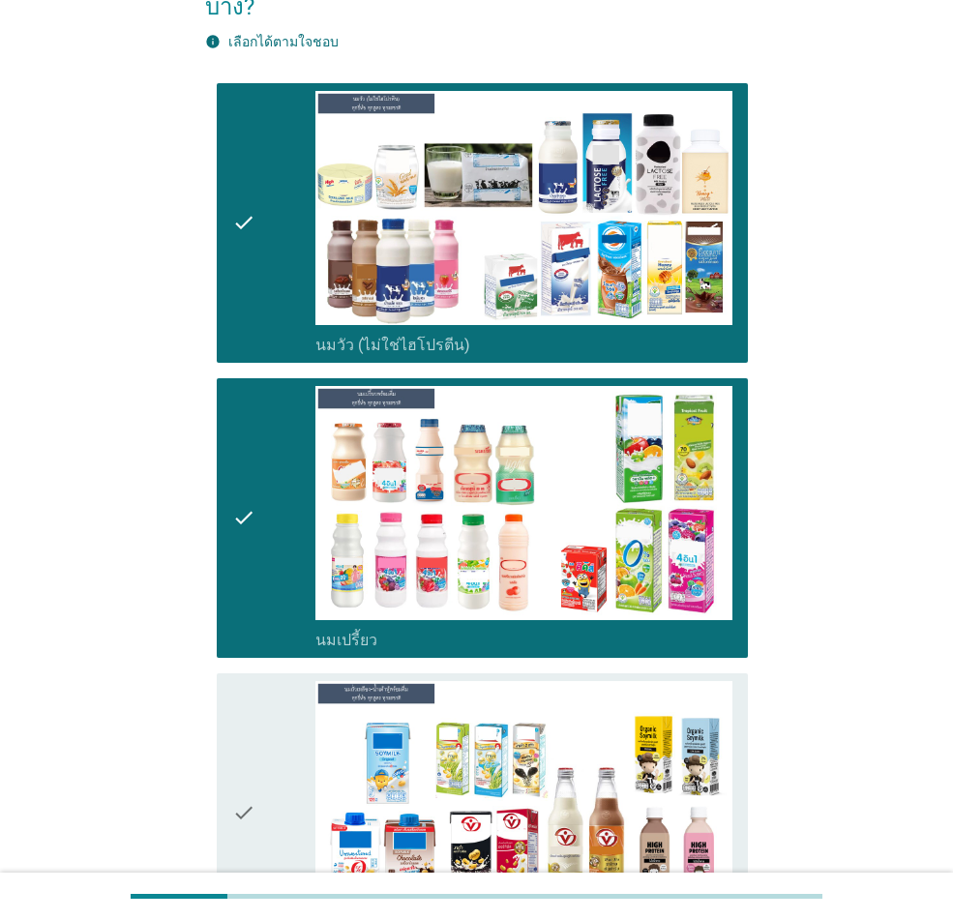
scroll to position [387, 0]
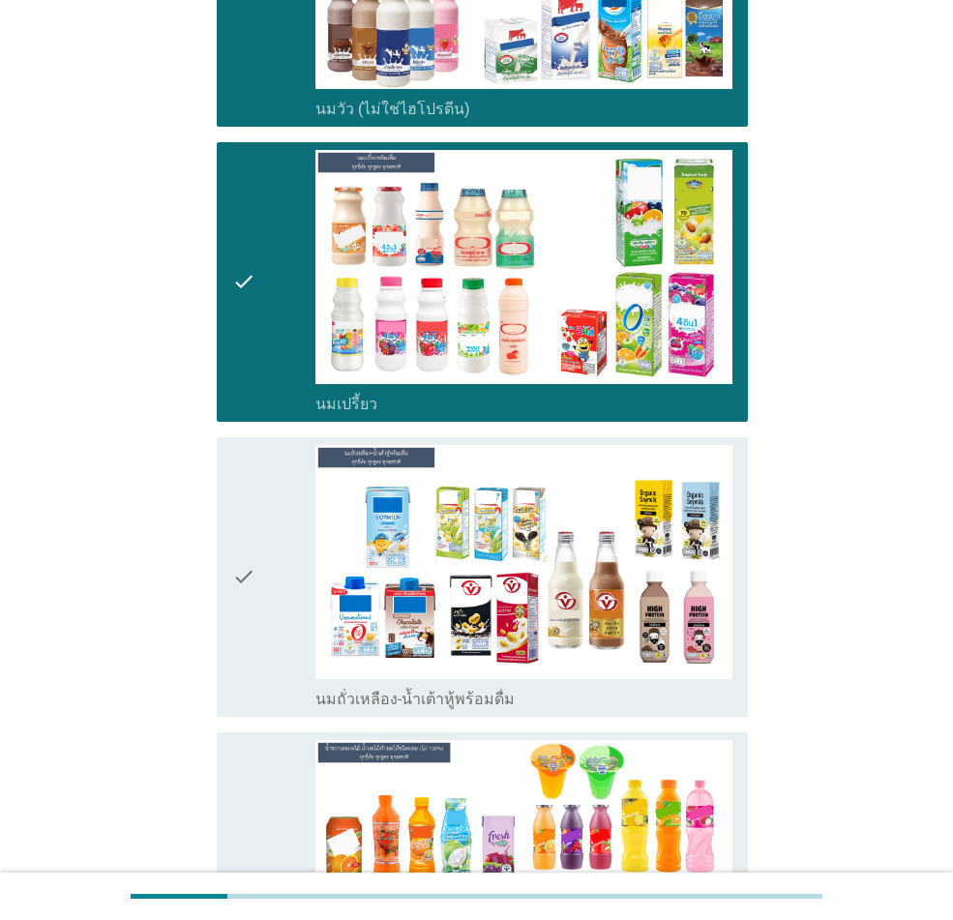
click at [257, 551] on div "check" at bounding box center [273, 577] width 83 height 264
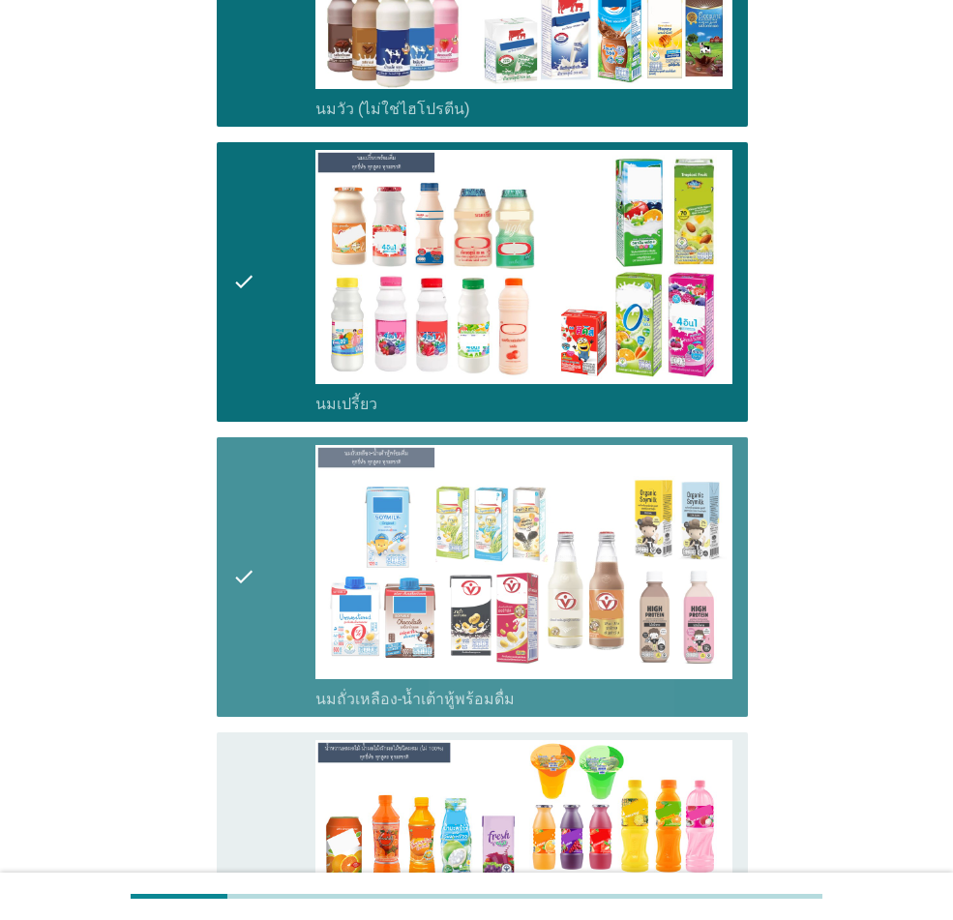
click at [252, 675] on icon "check" at bounding box center [243, 881] width 23 height 283
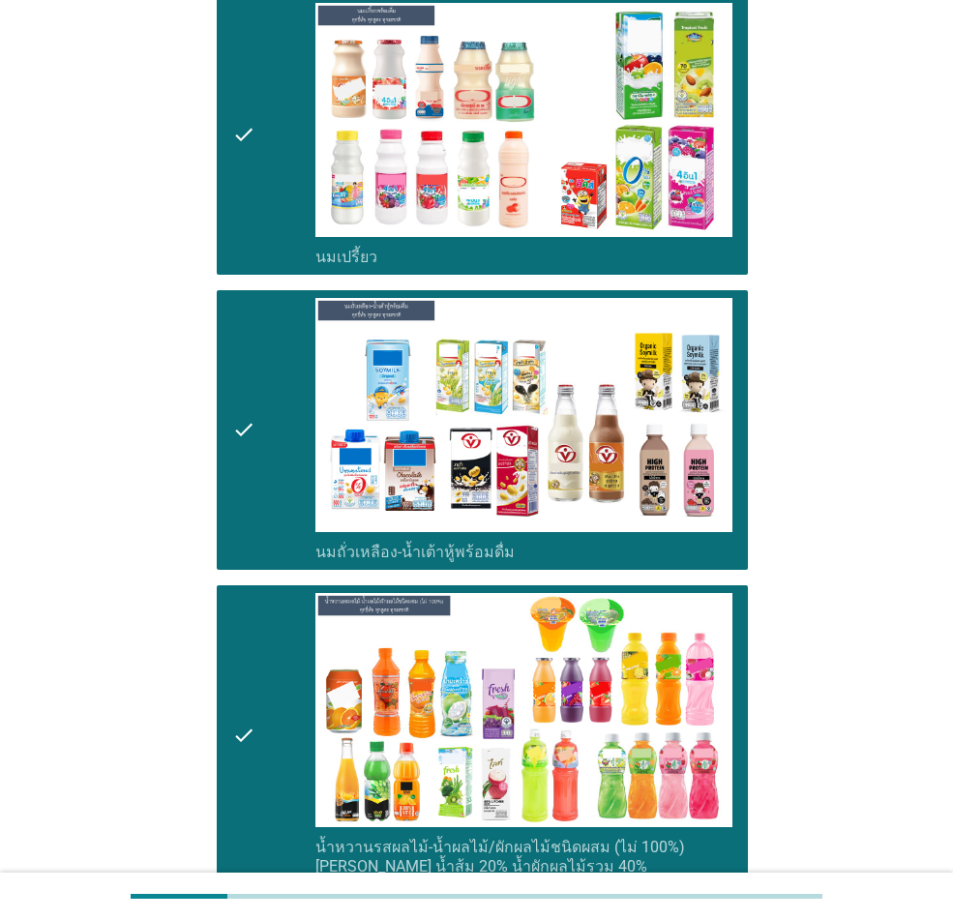
scroll to position [744, 0]
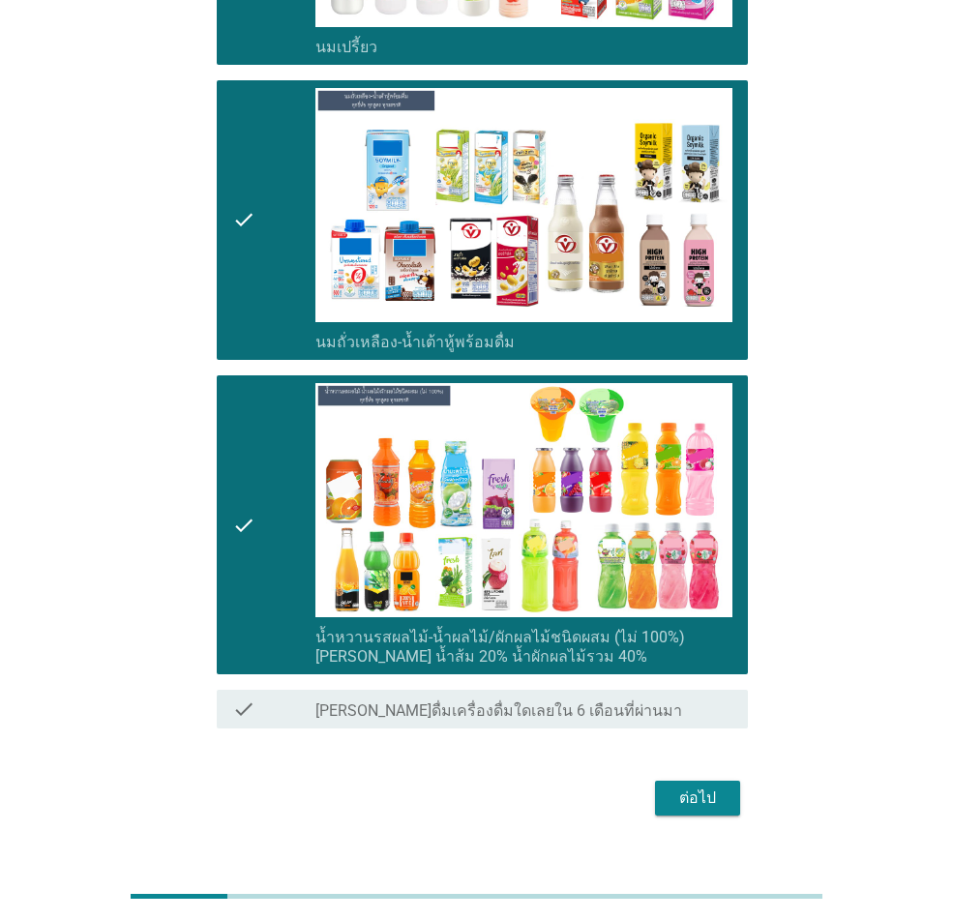
click at [708, 675] on div "ต่อไป" at bounding box center [697, 798] width 54 height 23
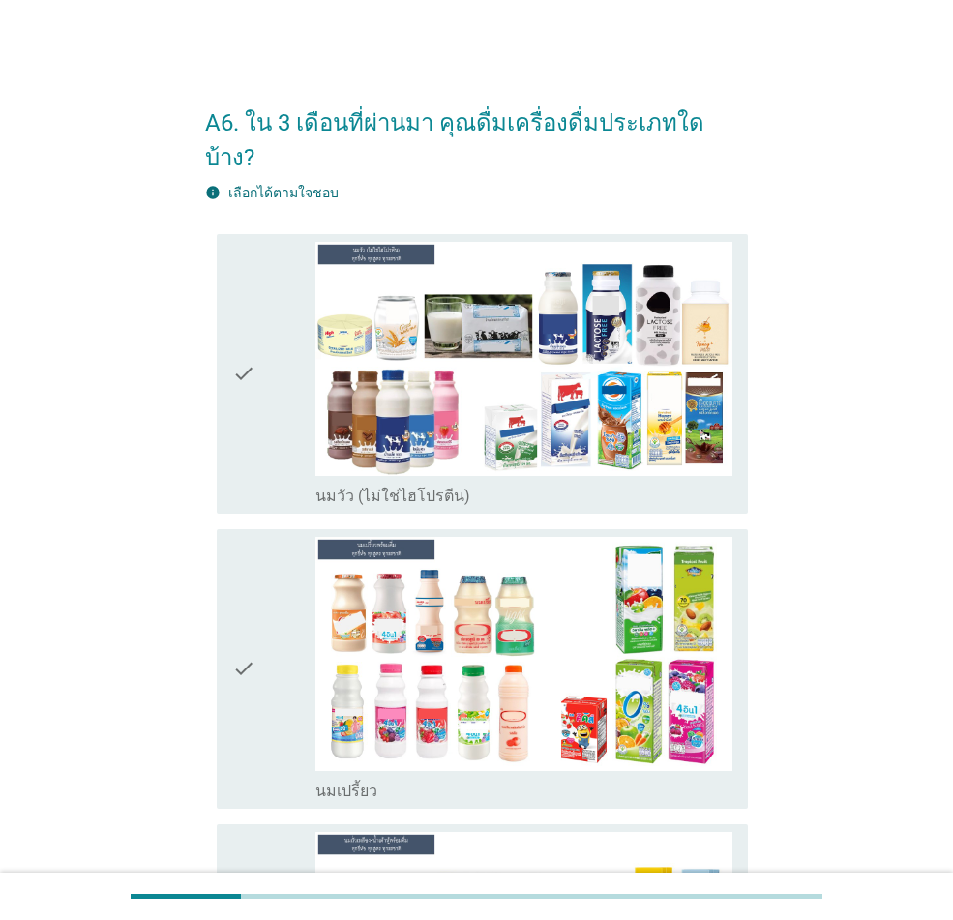
click at [240, 351] on icon "check" at bounding box center [243, 374] width 23 height 264
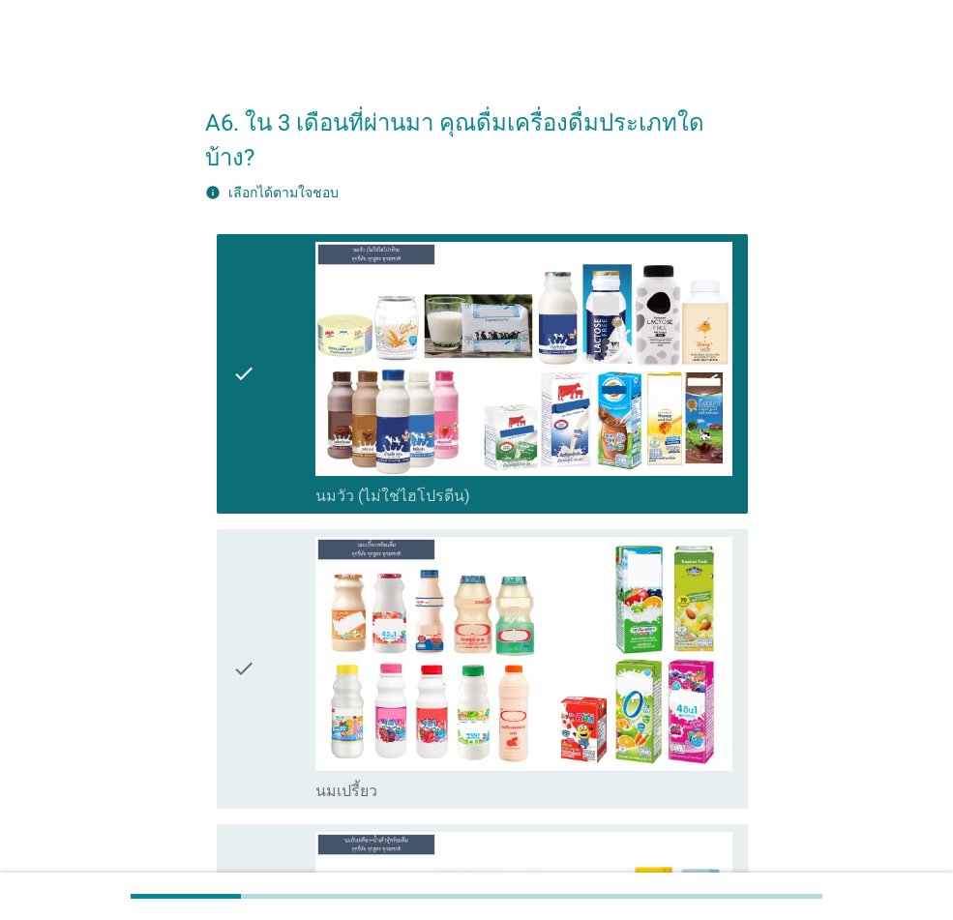
click at [259, 608] on div "check" at bounding box center [273, 669] width 83 height 264
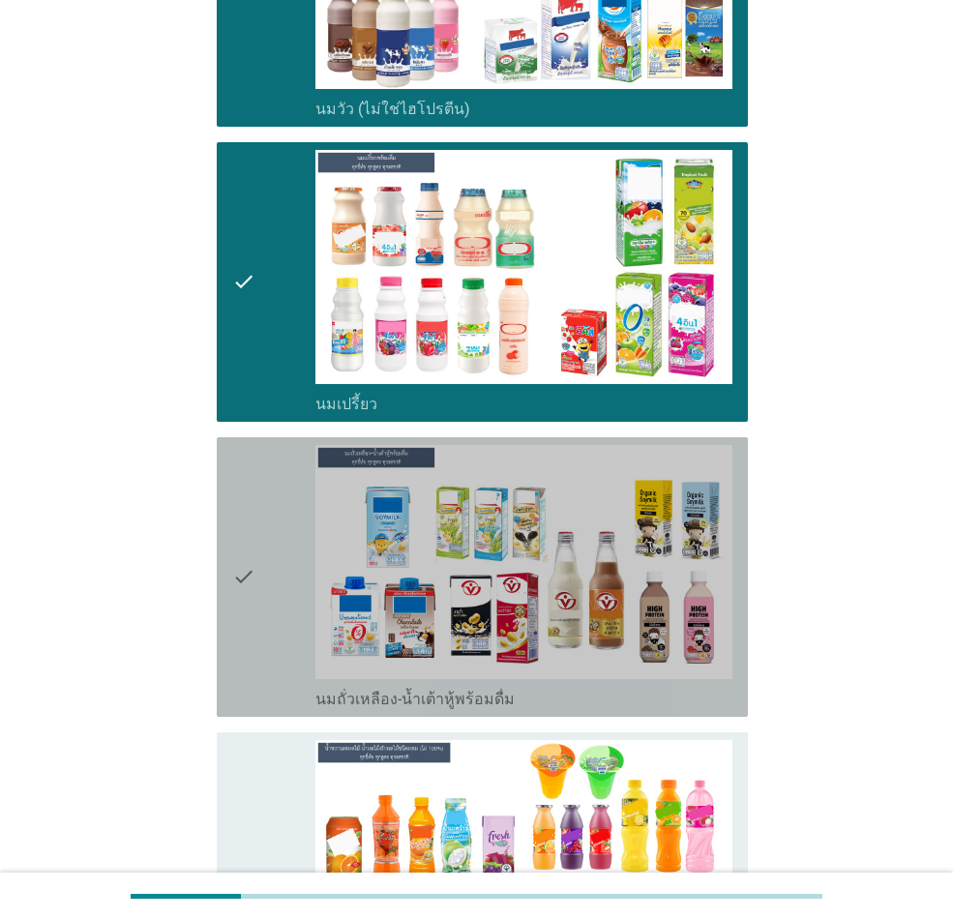
click at [248, 565] on icon "check" at bounding box center [243, 577] width 23 height 264
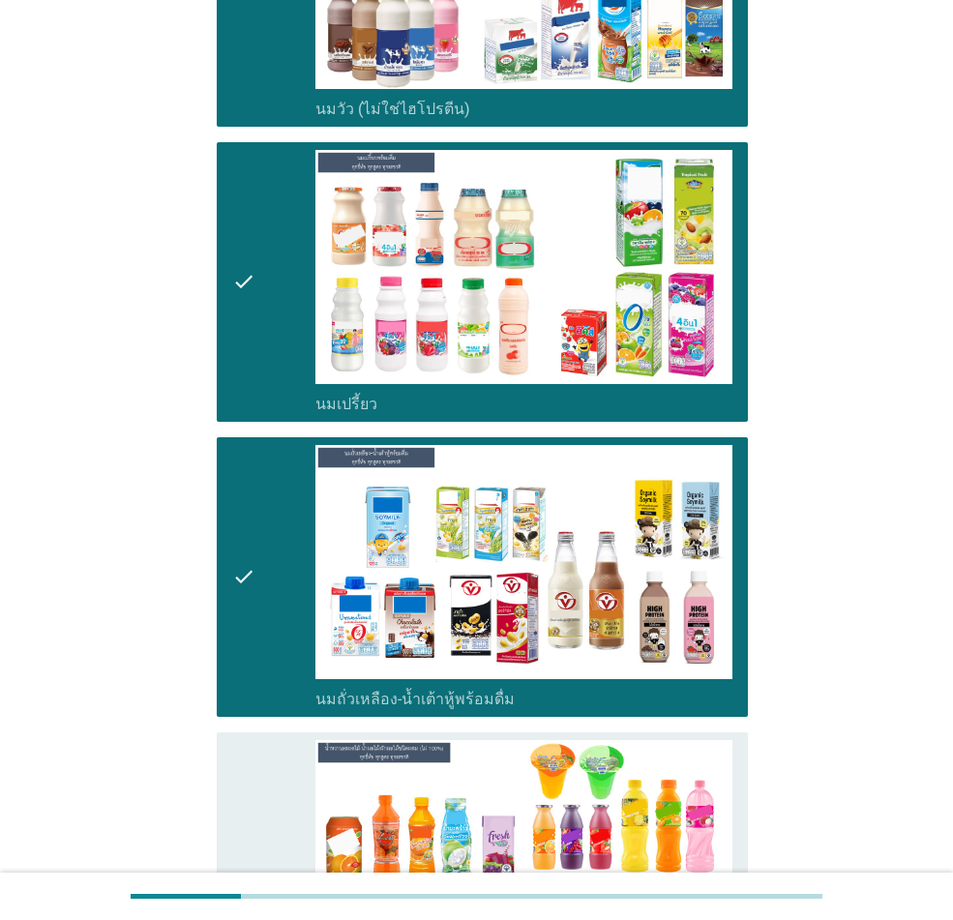
click at [223, 675] on div "check check_box_outline_blank น้ำหวานรสผลไม้-น้ำผลไม้/ผักผลไม้ชนิดผสม (ไม่ 100%…" at bounding box center [482, 881] width 531 height 299
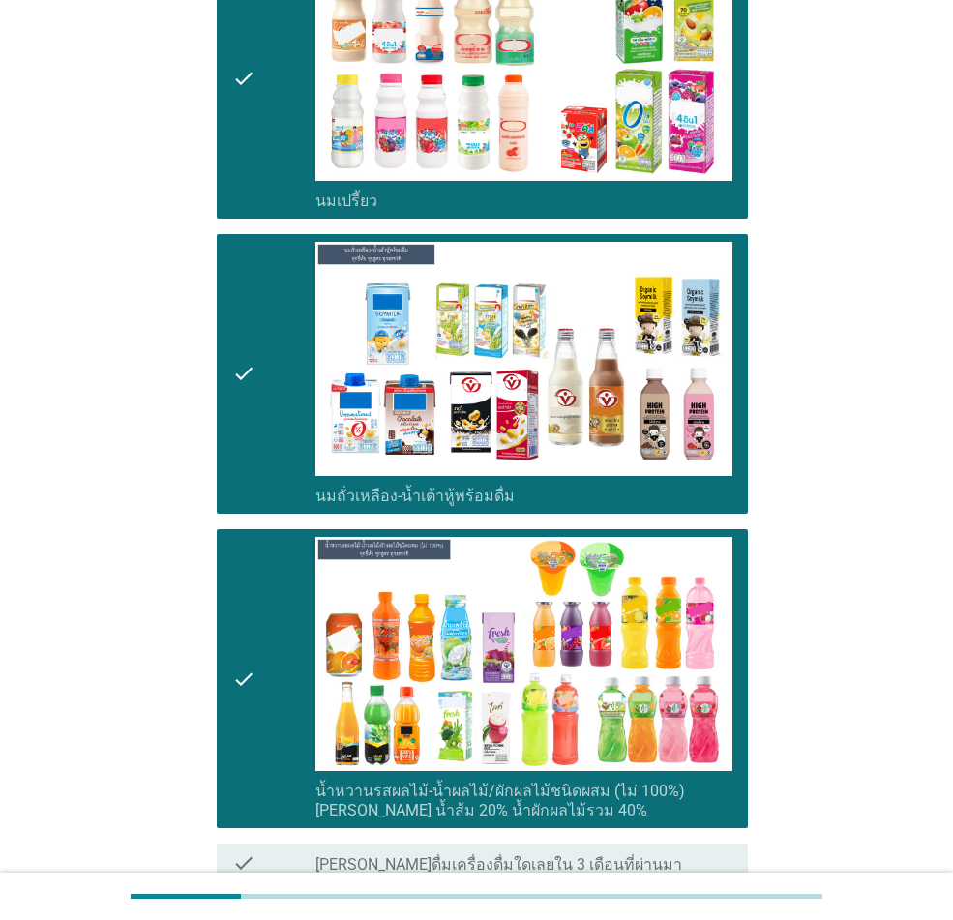
scroll to position [744, 0]
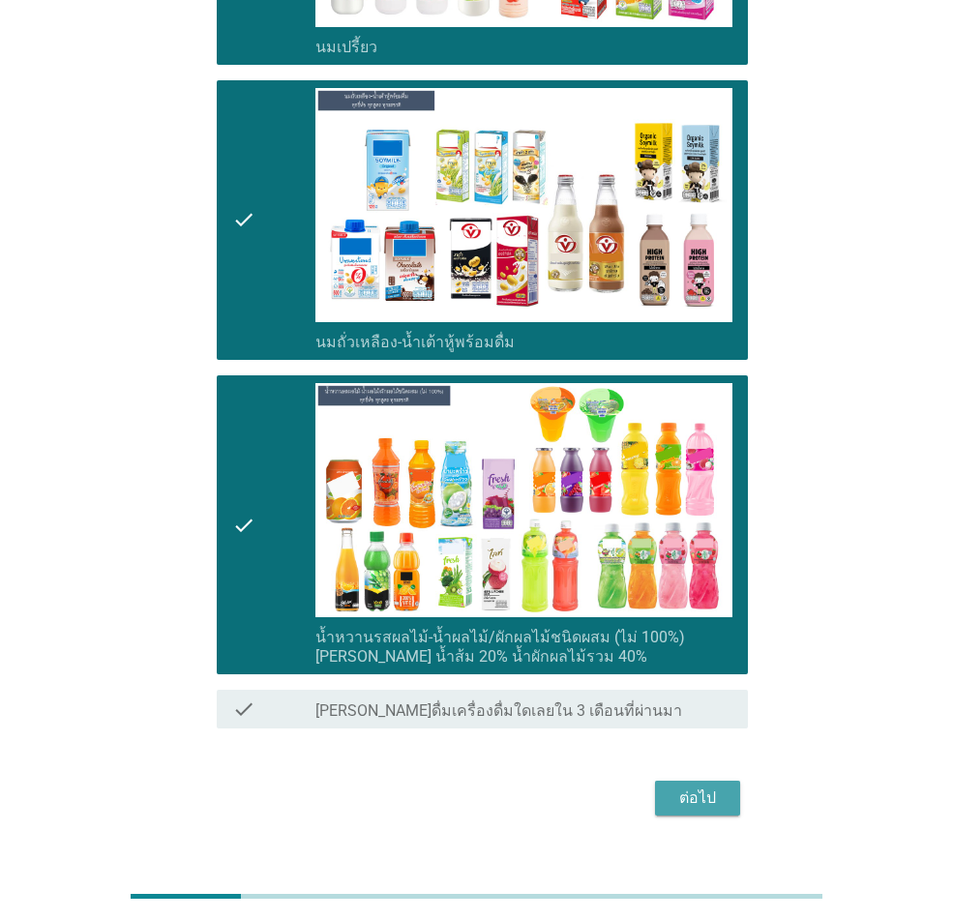
click at [692, 675] on div "ต่อไป" at bounding box center [697, 798] width 54 height 23
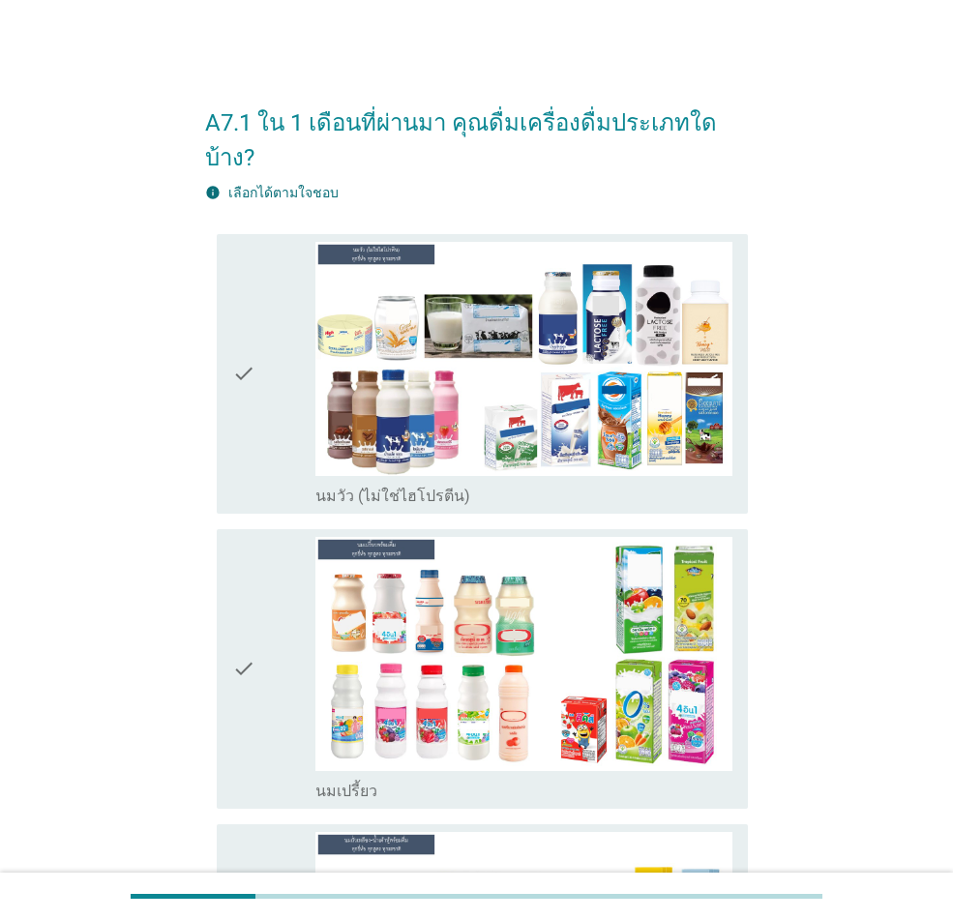
click at [265, 356] on div "check" at bounding box center [273, 374] width 83 height 264
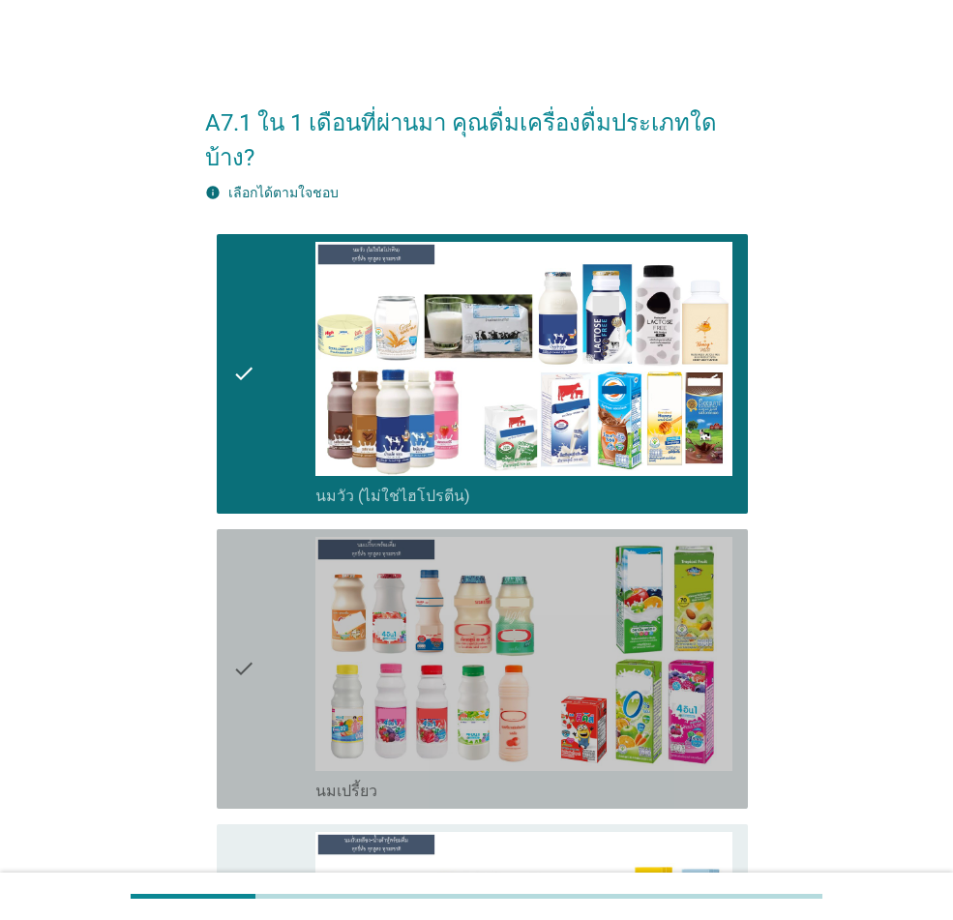
click at [303, 575] on div "check" at bounding box center [273, 669] width 83 height 264
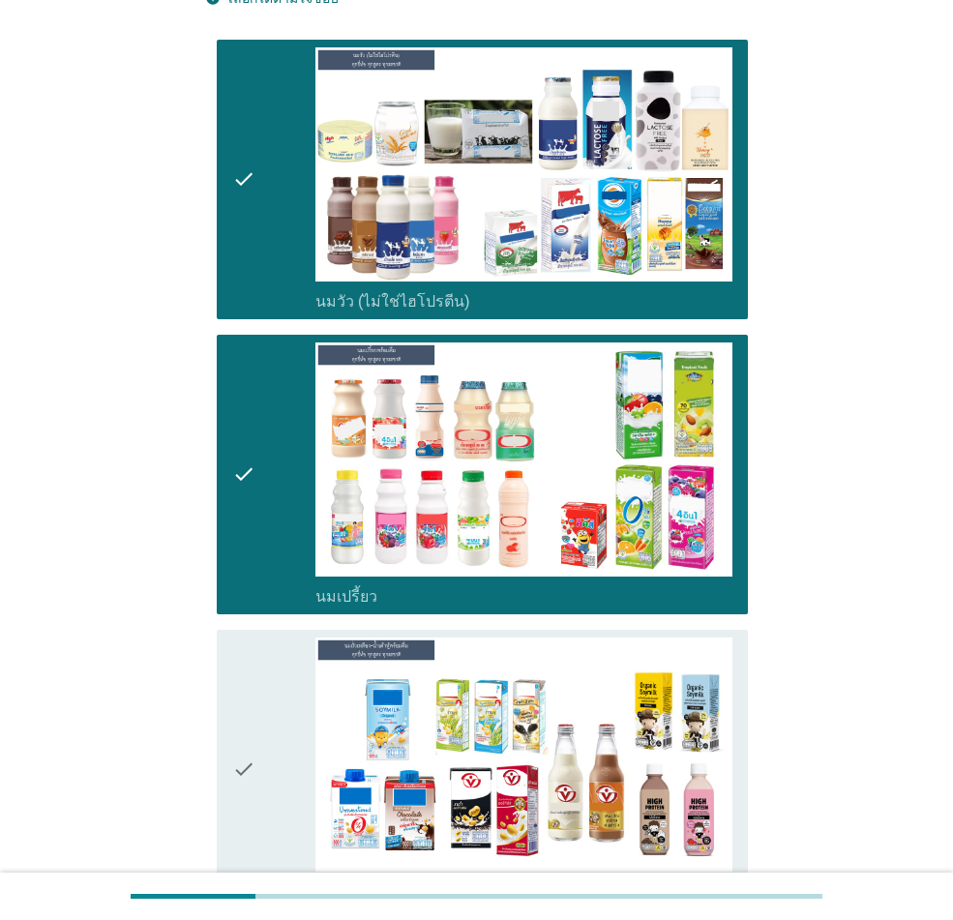
scroll to position [387, 0]
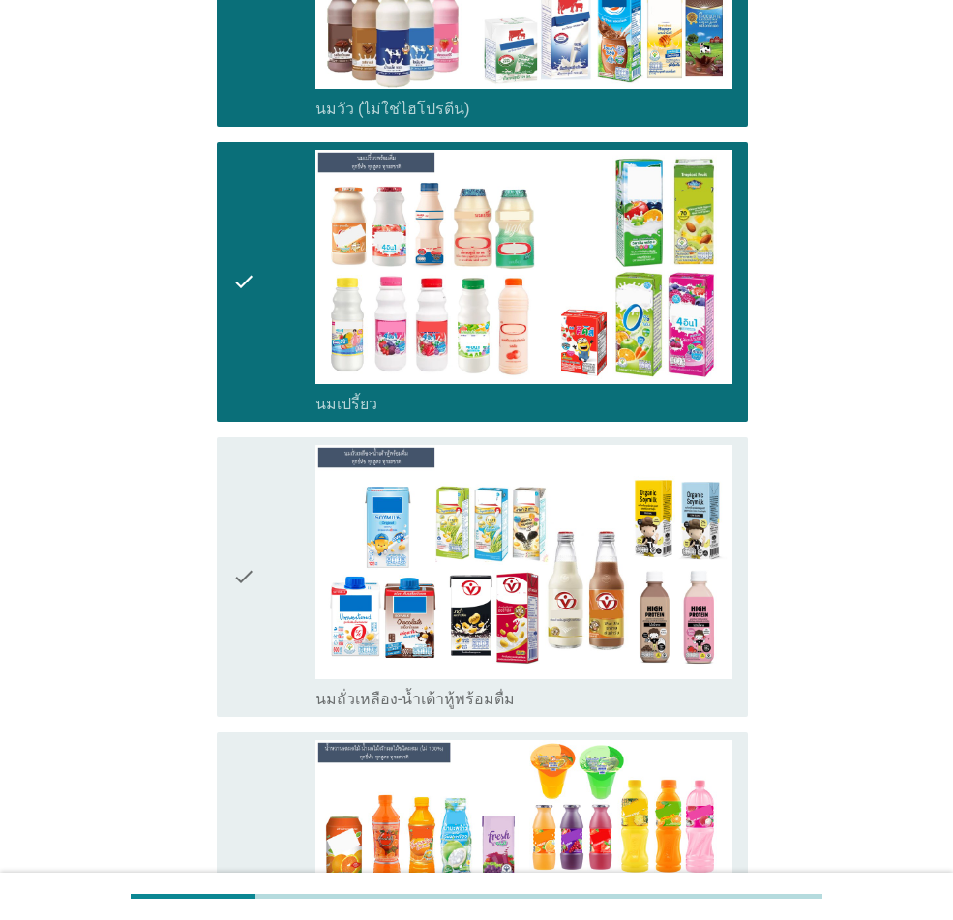
click at [274, 548] on div "check" at bounding box center [273, 577] width 83 height 264
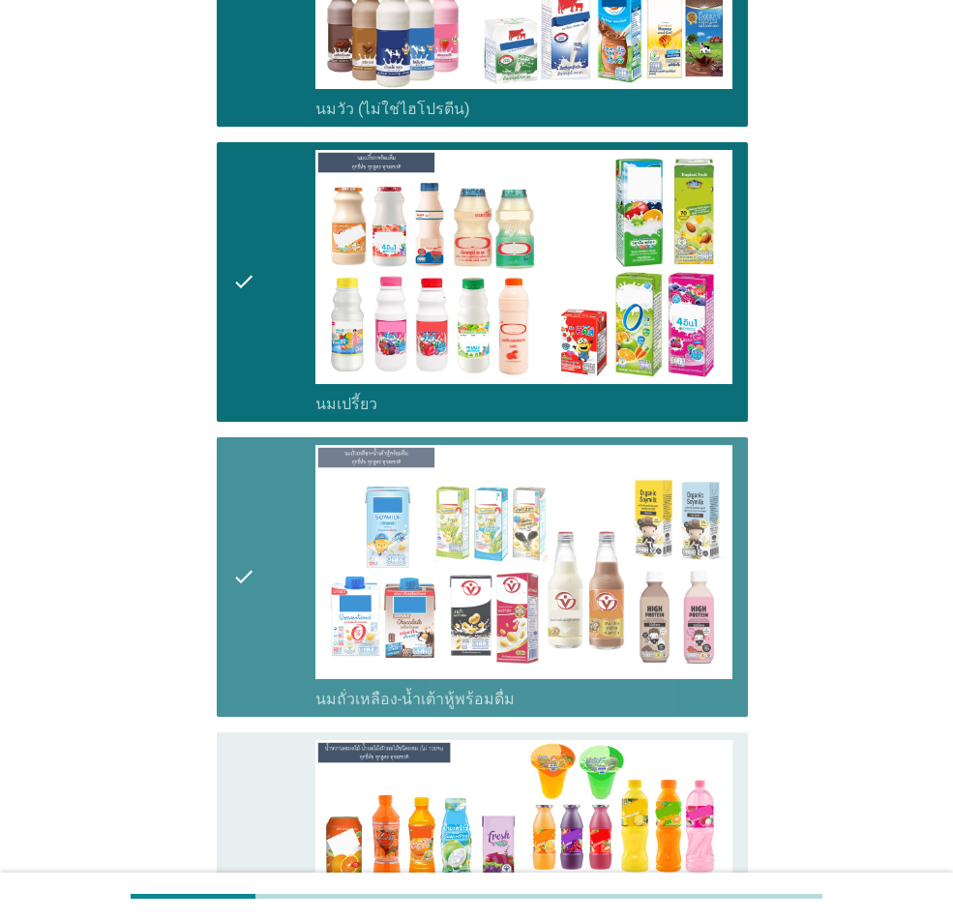
click at [277, 675] on div "check" at bounding box center [273, 881] width 83 height 283
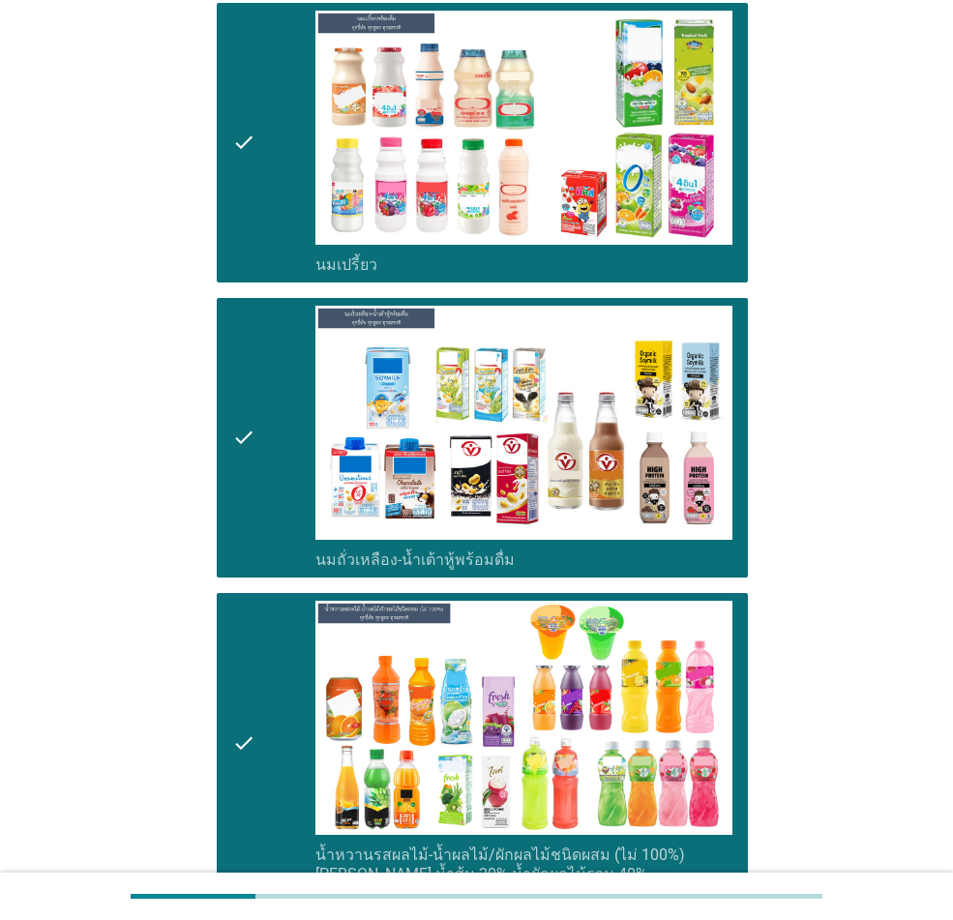
scroll to position [744, 0]
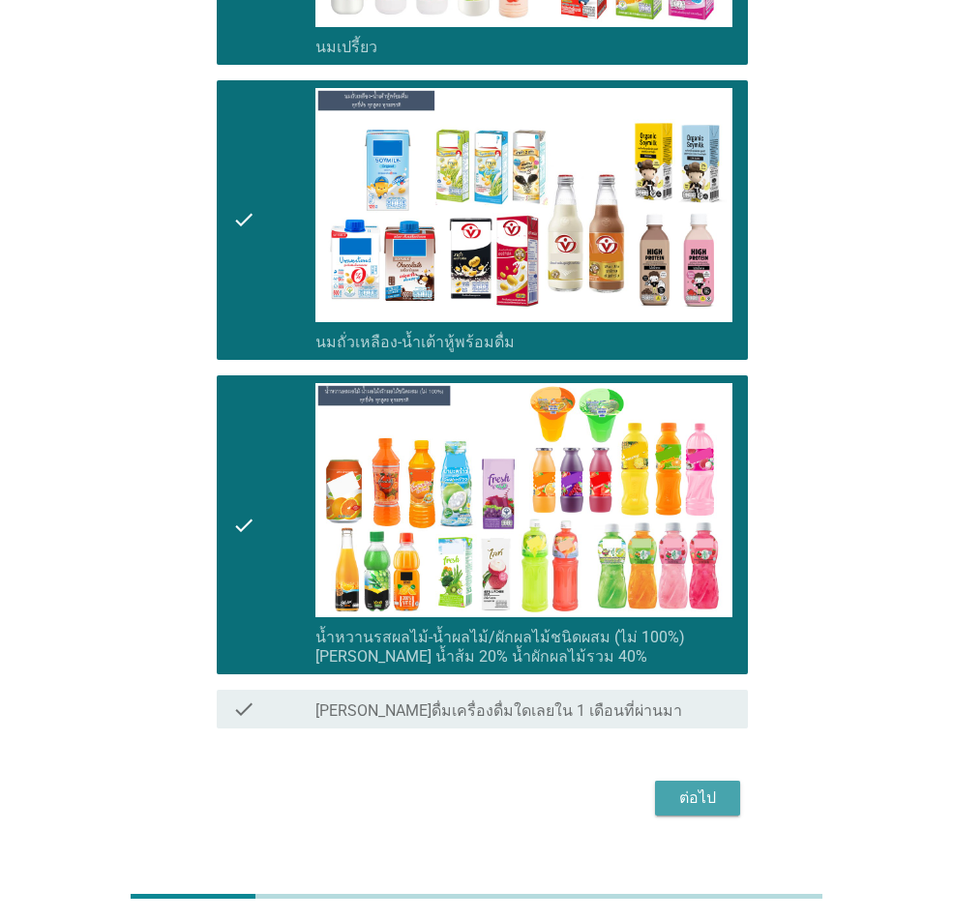
click at [738, 675] on button "ต่อไป" at bounding box center [697, 798] width 85 height 35
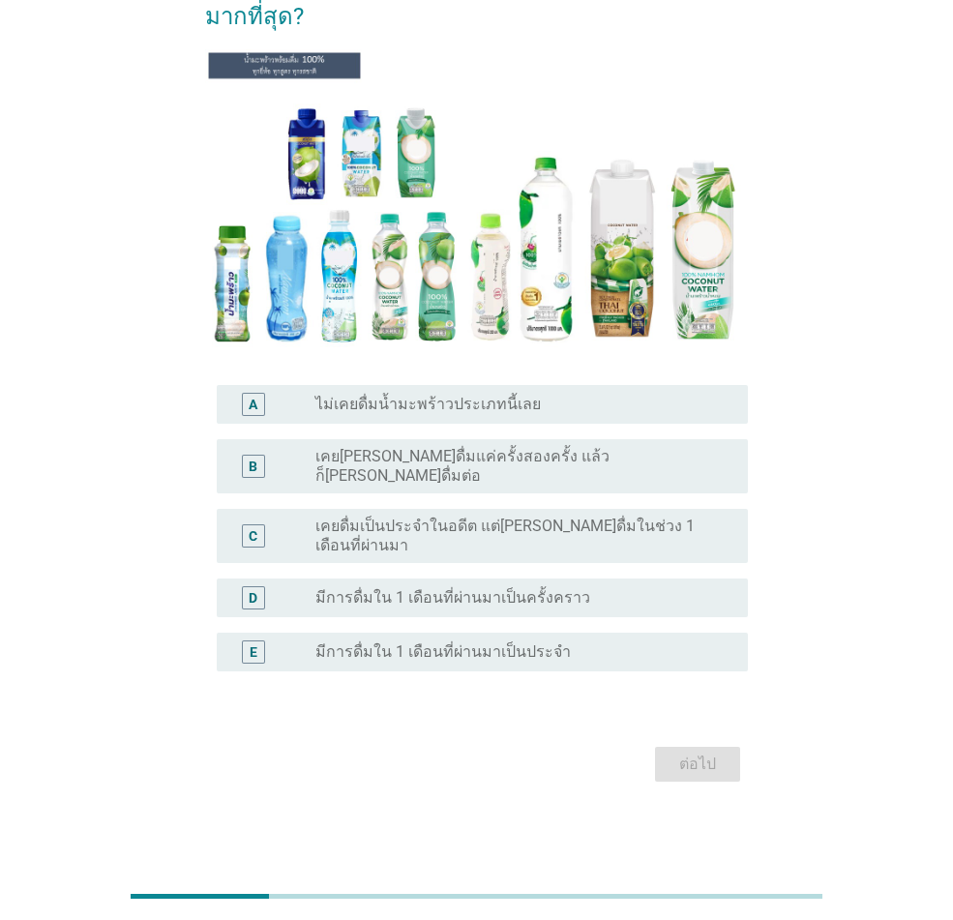
scroll to position [0, 0]
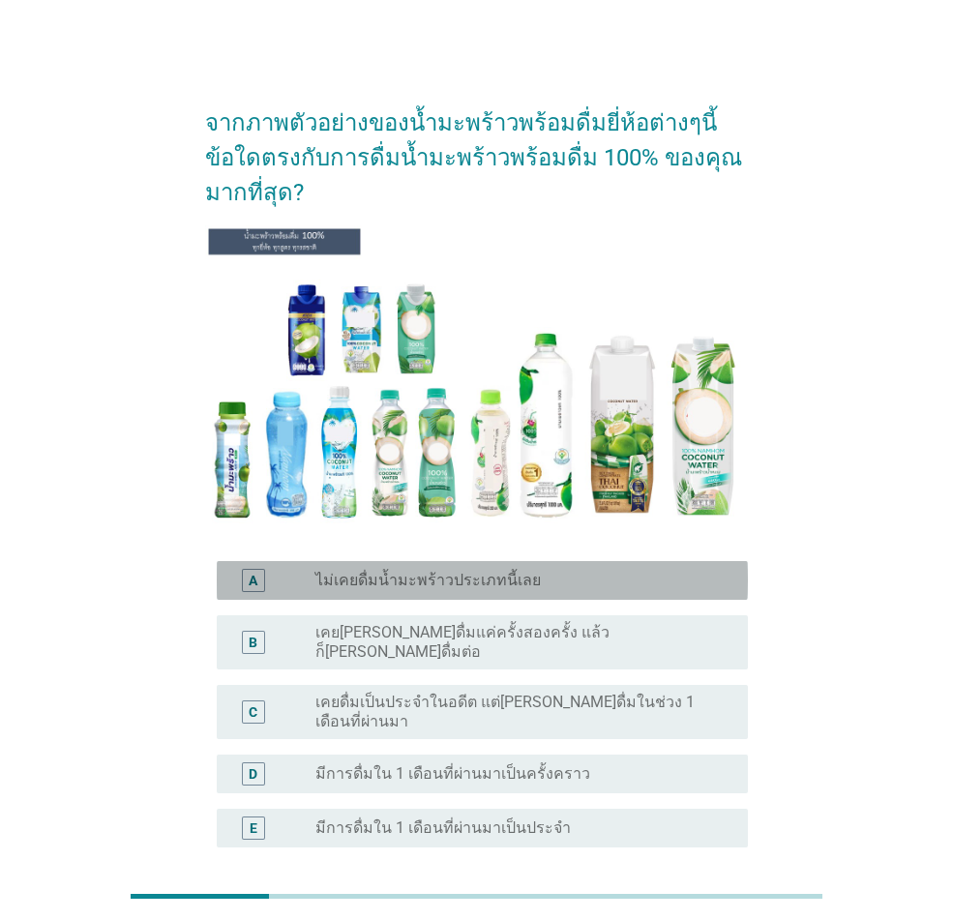
click at [337, 588] on label "ไม่เคยดื่มน้ำมะพร้าวประเภทนี้เลย" at bounding box center [427, 580] width 225 height 19
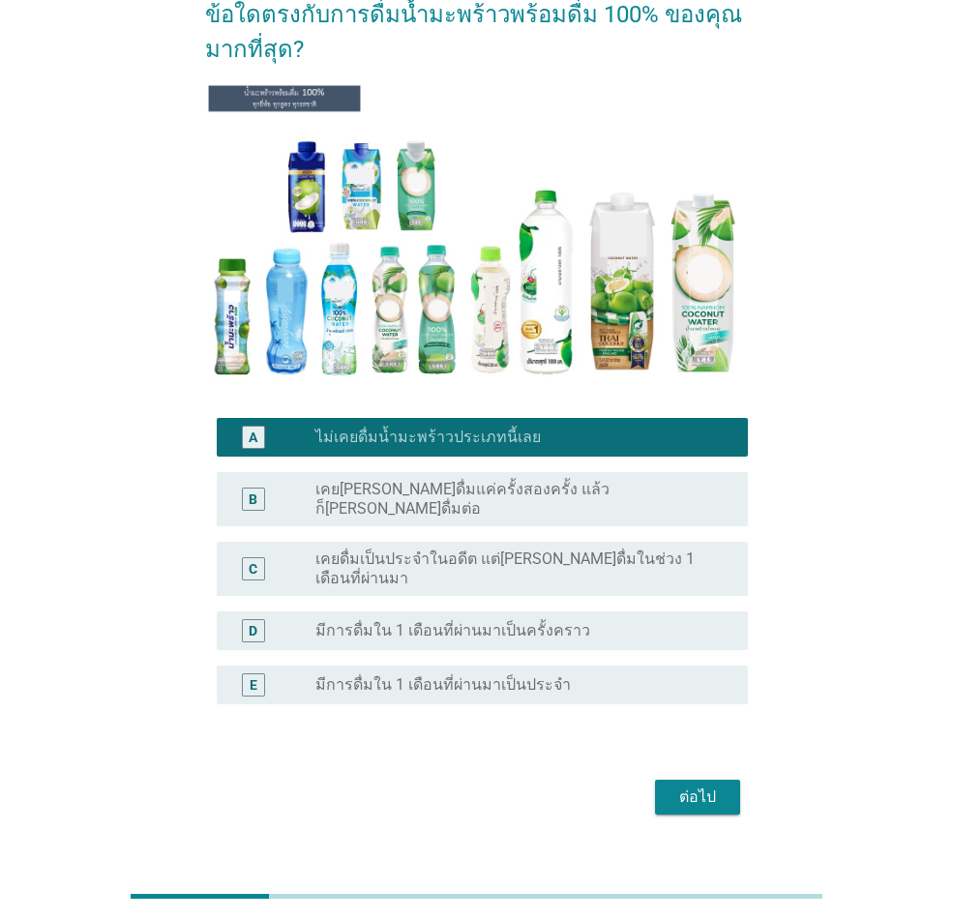
scroll to position [145, 0]
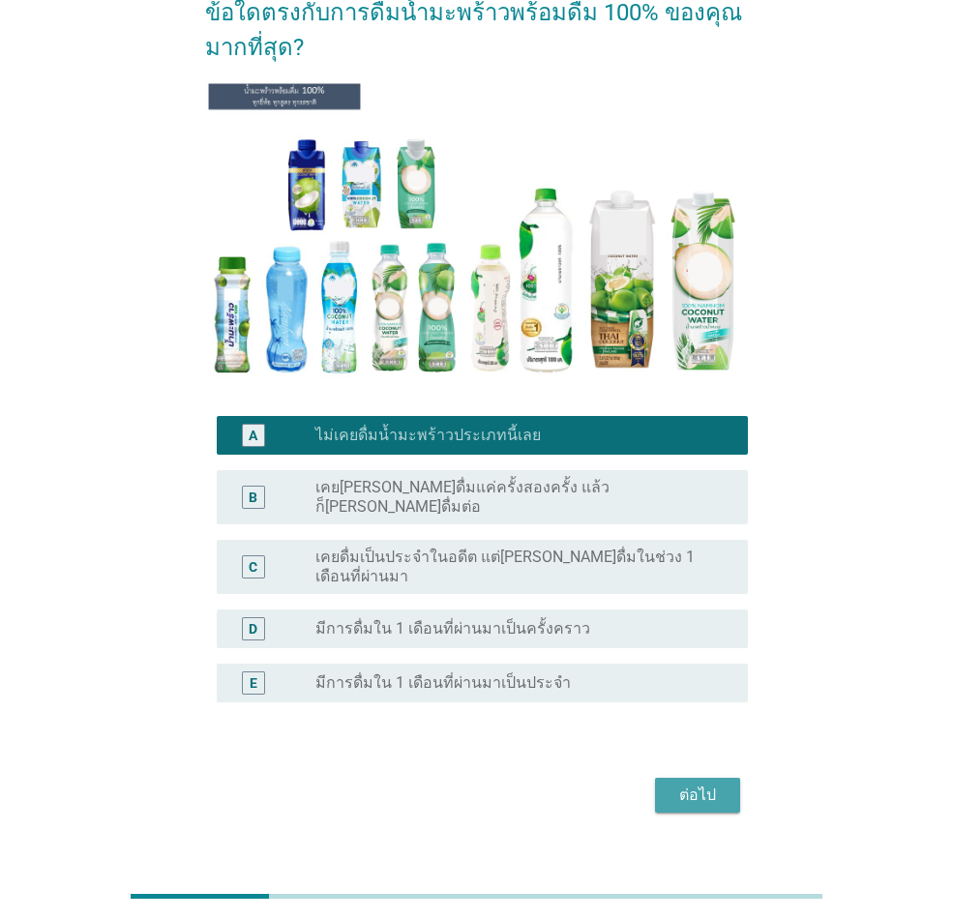
click at [688, 675] on div "ต่อไป" at bounding box center [697, 795] width 54 height 23
